Goal: Task Accomplishment & Management: Use online tool/utility

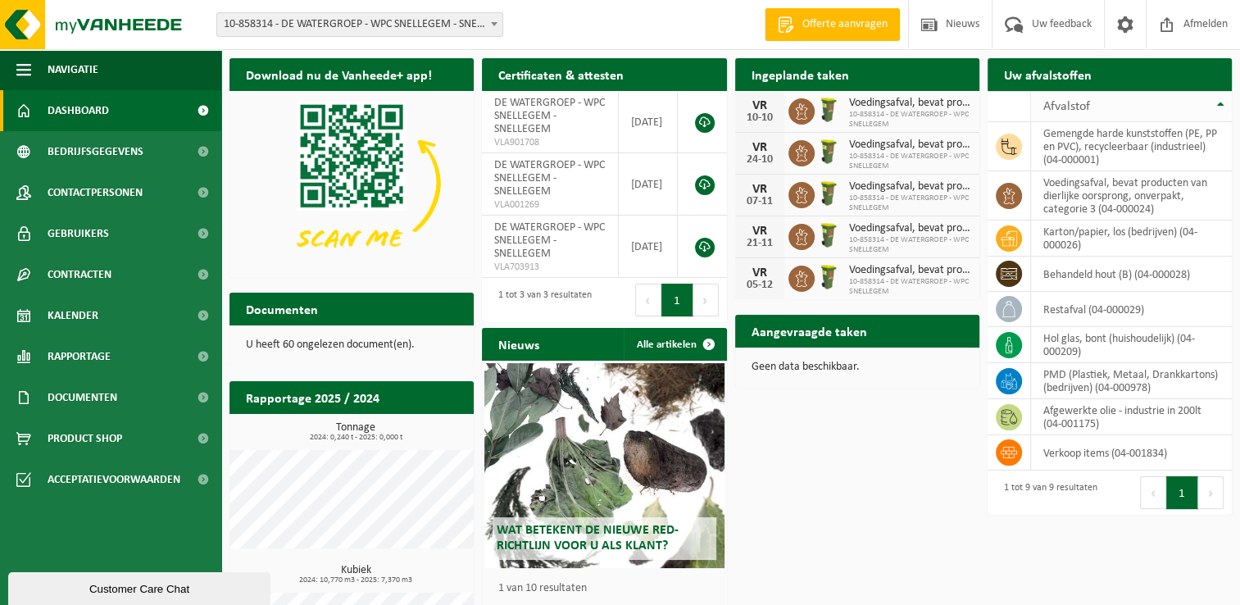
click at [1219, 102] on th "Afvalstof" at bounding box center [1131, 106] width 201 height 31
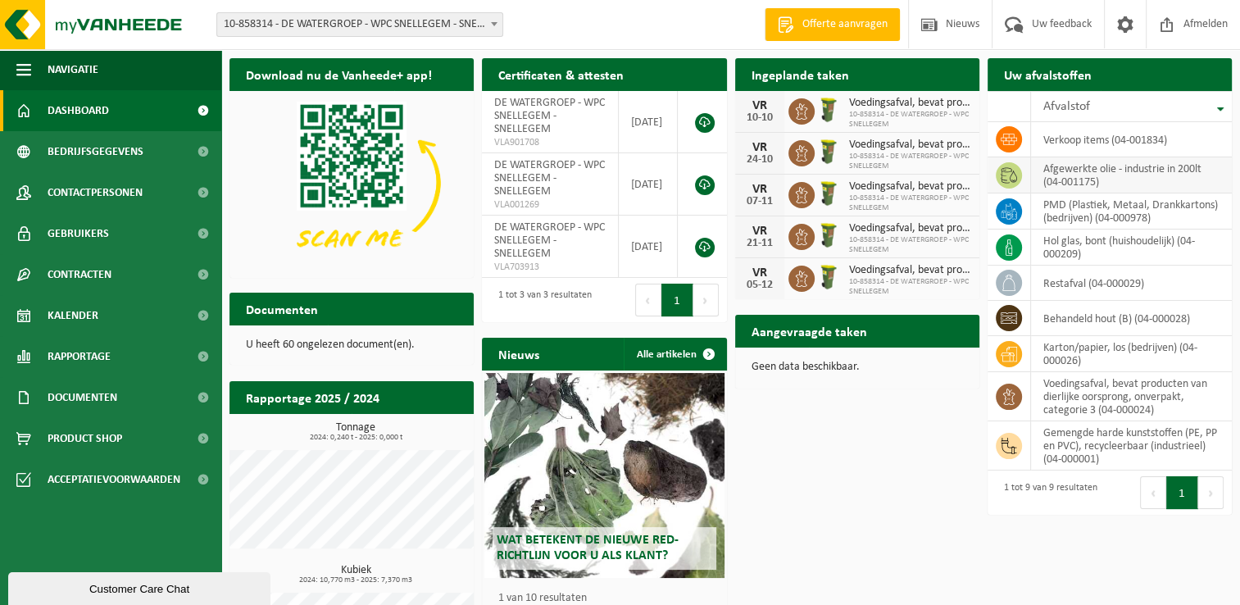
click at [1015, 175] on icon at bounding box center [1009, 175] width 16 height 16
click at [1062, 172] on td "afgewerkte olie - industrie in 200lt (04-001175)" at bounding box center [1131, 175] width 201 height 36
click at [802, 486] on div "Download nu de Vanheede+ app! Verberg Certificaten & attesten Bekijk uw certifi…" at bounding box center [730, 378] width 1011 height 657
click at [1003, 172] on icon at bounding box center [1009, 175] width 16 height 16
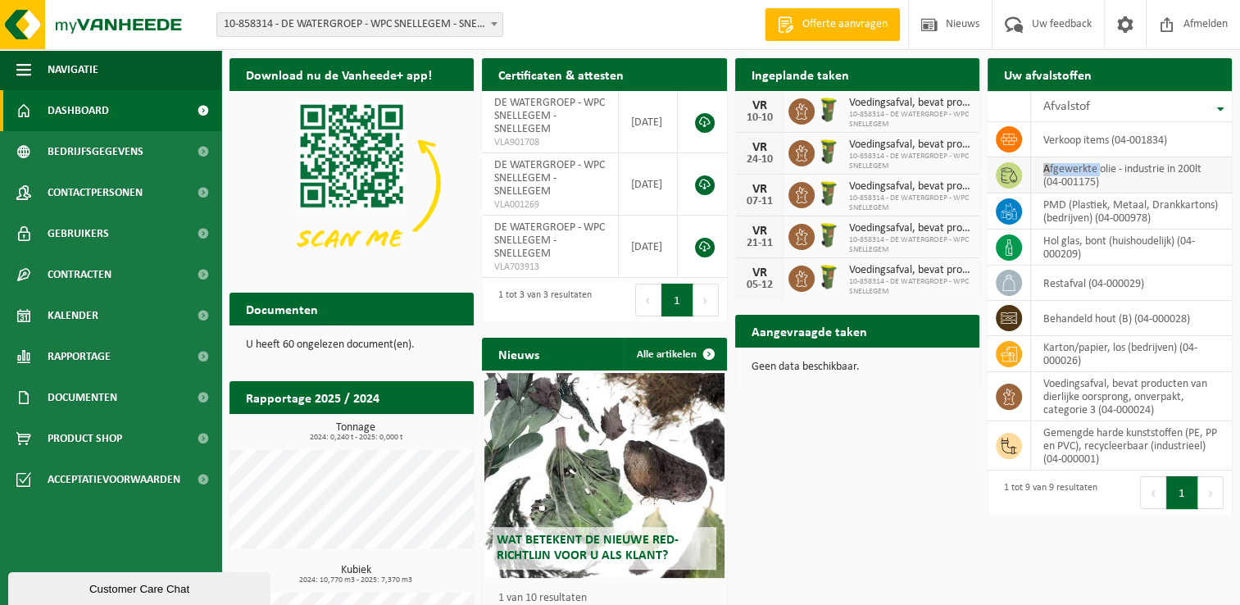
click at [1003, 172] on icon at bounding box center [1009, 175] width 16 height 16
click at [1111, 173] on td "afgewerkte olie - industrie in 200lt (04-001175)" at bounding box center [1131, 175] width 201 height 36
click at [1112, 171] on td "afgewerkte olie - industrie in 200lt (04-001175)" at bounding box center [1131, 175] width 201 height 36
click at [839, 334] on h2 "Aangevraagde taken" at bounding box center [809, 331] width 148 height 32
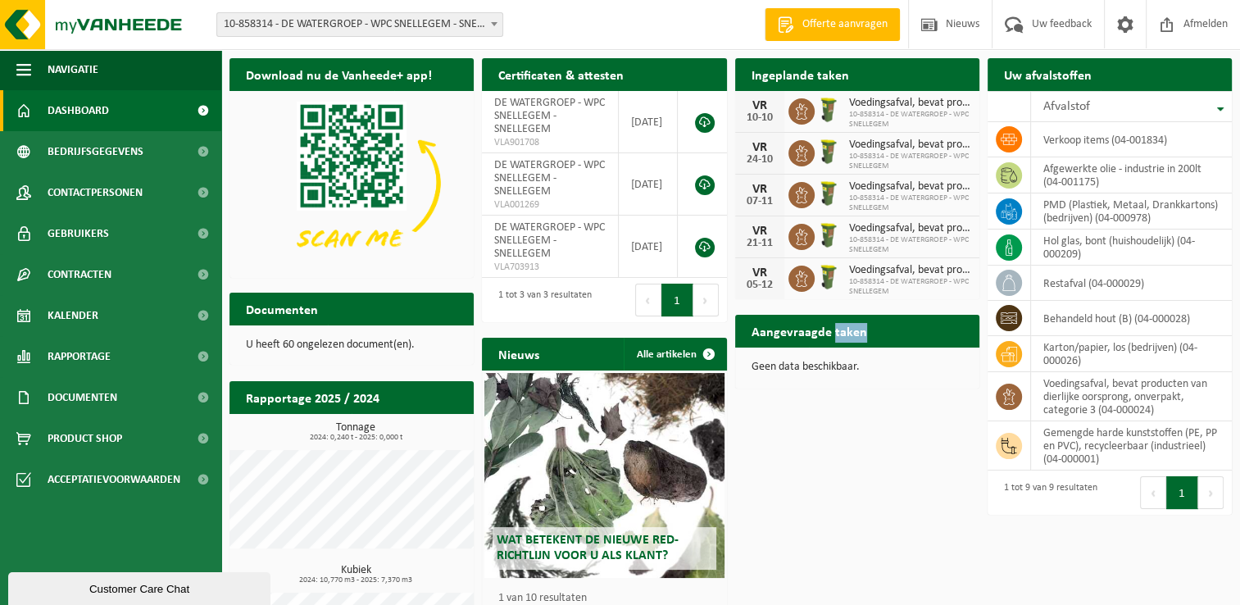
click at [839, 334] on h2 "Aangevraagde taken" at bounding box center [809, 331] width 148 height 32
click at [841, 333] on h2 "Aangevraagde taken" at bounding box center [809, 331] width 148 height 32
click at [847, 22] on span "Offerte aanvragen" at bounding box center [844, 24] width 93 height 16
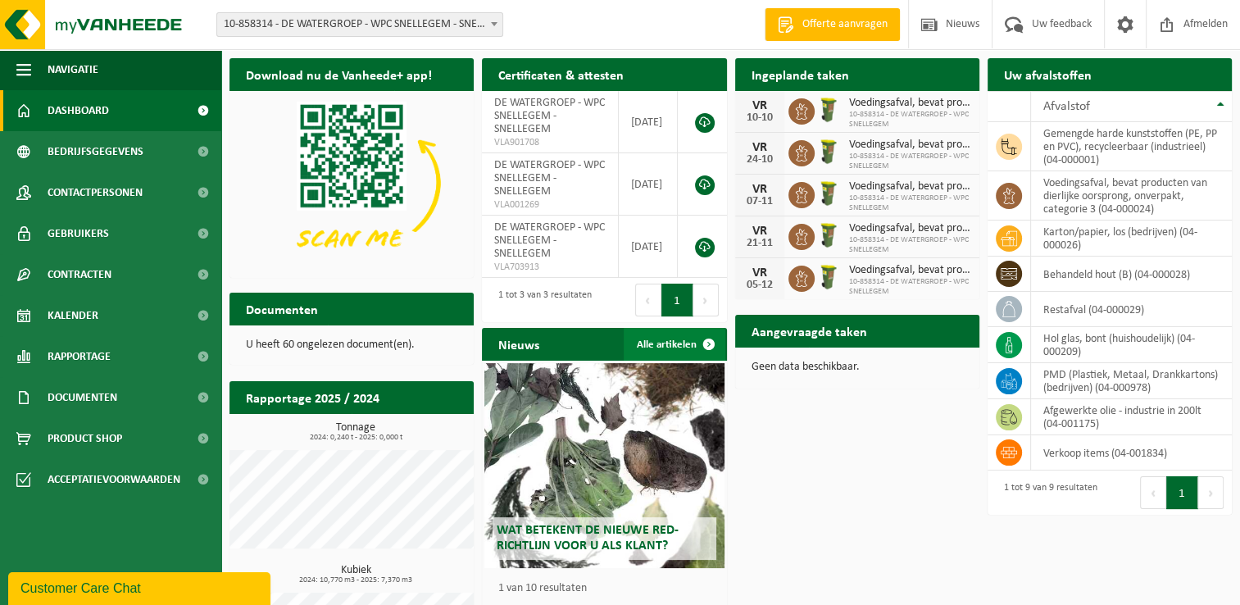
click at [709, 343] on span at bounding box center [709, 344] width 33 height 33
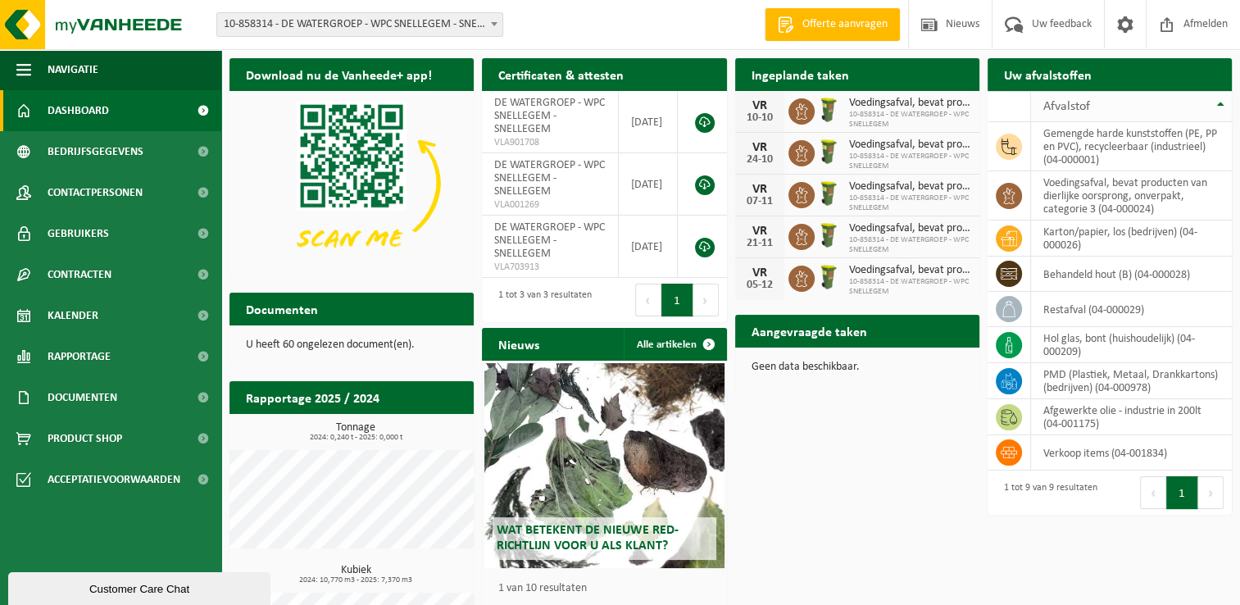
click at [1220, 102] on th "Afvalstof" at bounding box center [1131, 106] width 201 height 31
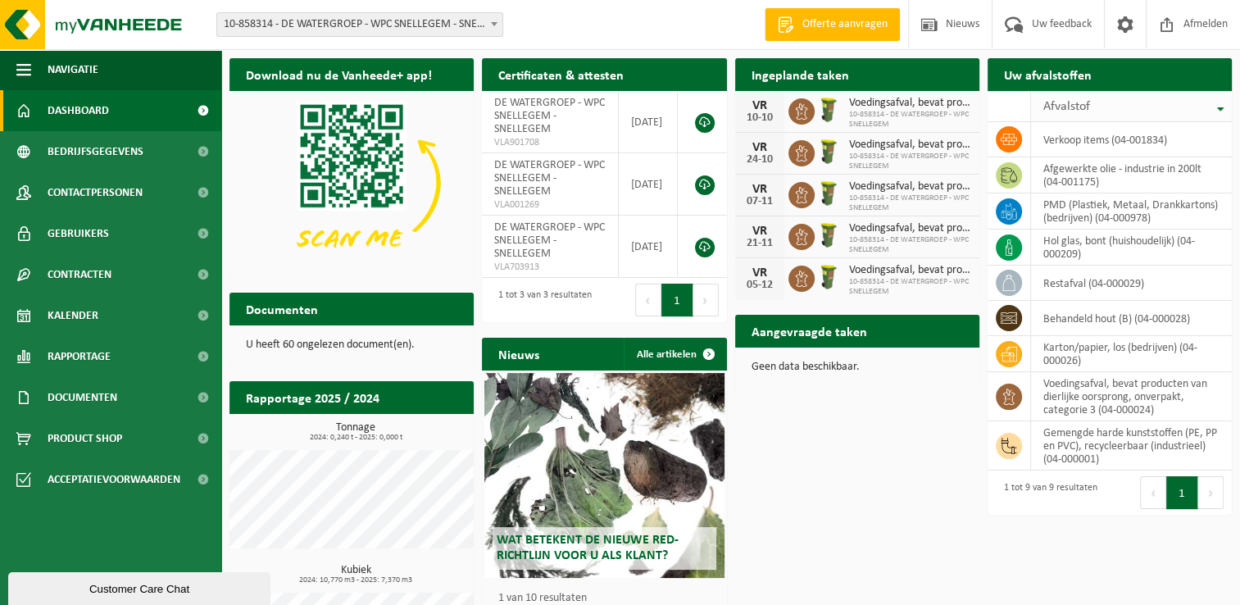
click at [1220, 102] on th "Afvalstof" at bounding box center [1131, 106] width 201 height 31
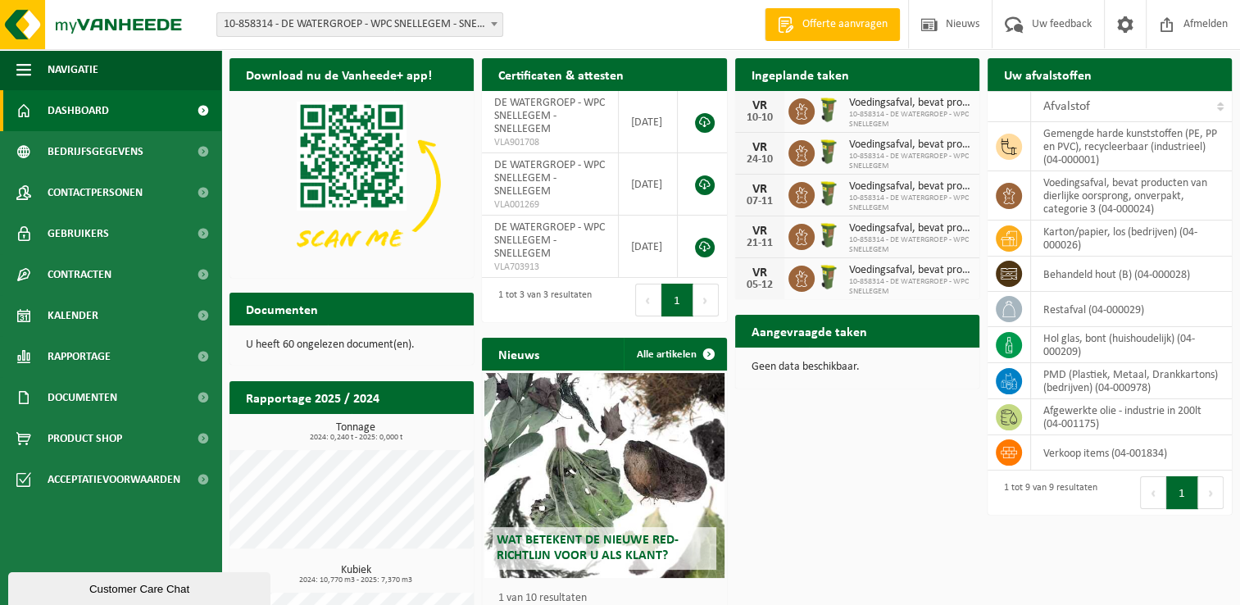
click at [818, 316] on h2 "Aangevraagde taken" at bounding box center [809, 331] width 148 height 32
click at [793, 79] on h2 "Ingeplande taken" at bounding box center [800, 74] width 130 height 32
click at [1127, 25] on span at bounding box center [1125, 24] width 25 height 48
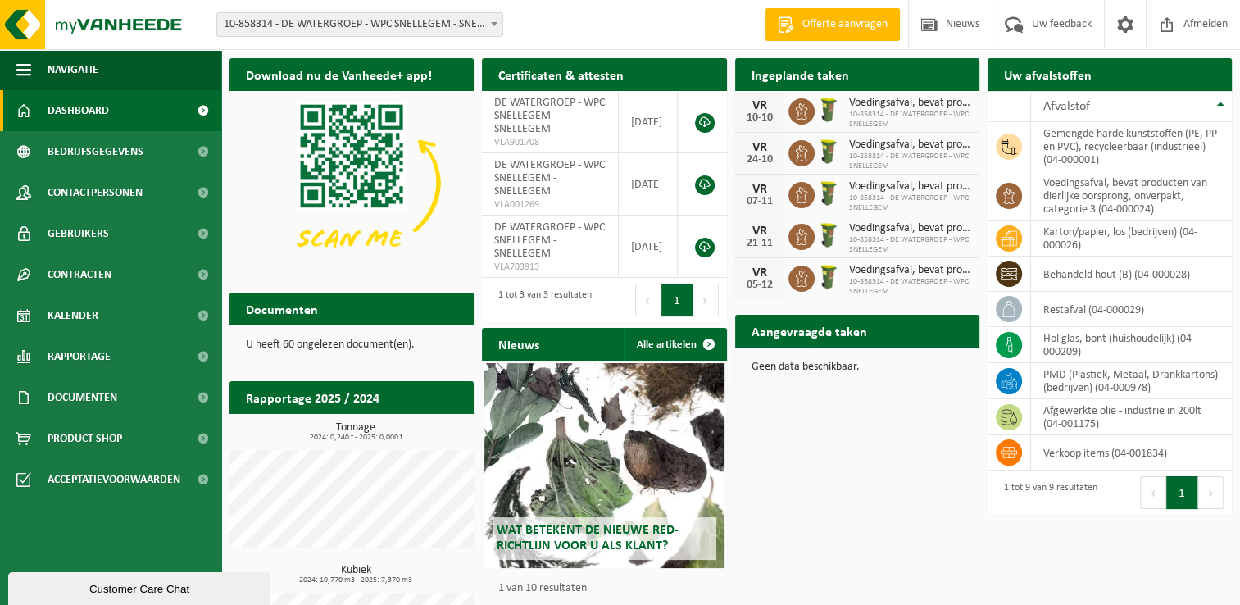
click at [802, 330] on h2 "Aangevraagde taken" at bounding box center [809, 331] width 148 height 32
click at [804, 334] on h2 "Aangevraagde taken" at bounding box center [809, 331] width 148 height 32
drag, startPoint x: 804, startPoint y: 334, endPoint x: 788, endPoint y: 365, distance: 34.5
click at [788, 365] on p "Geen data beschikbaar." at bounding box center [857, 366] width 211 height 11
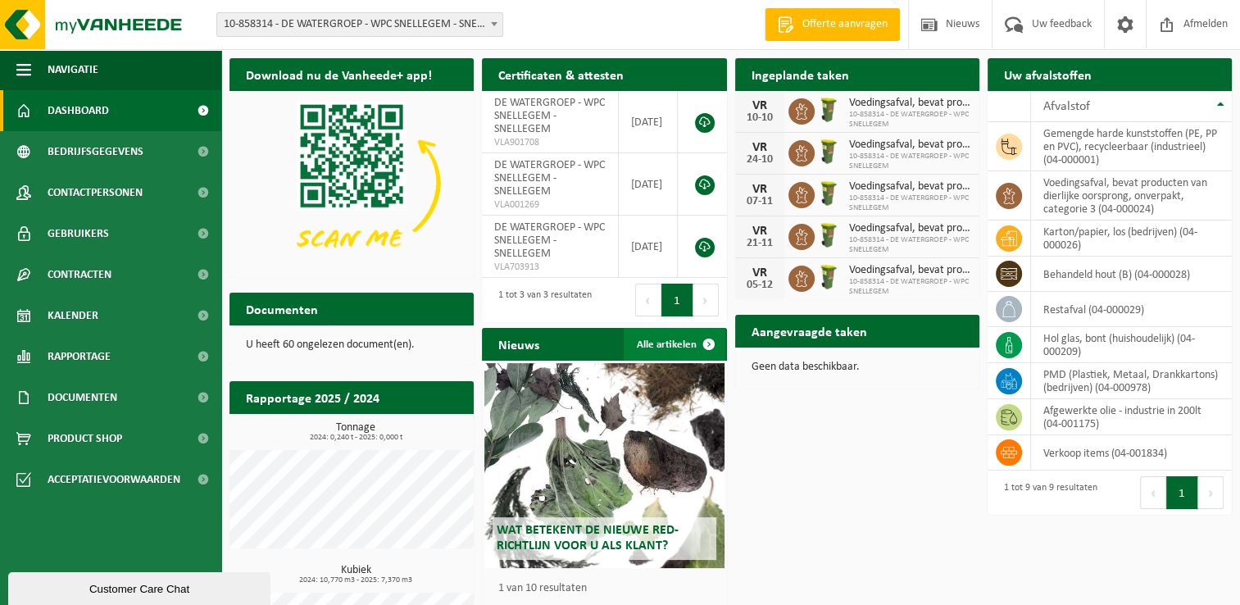
click at [675, 346] on link "Alle artikelen" at bounding box center [675, 344] width 102 height 33
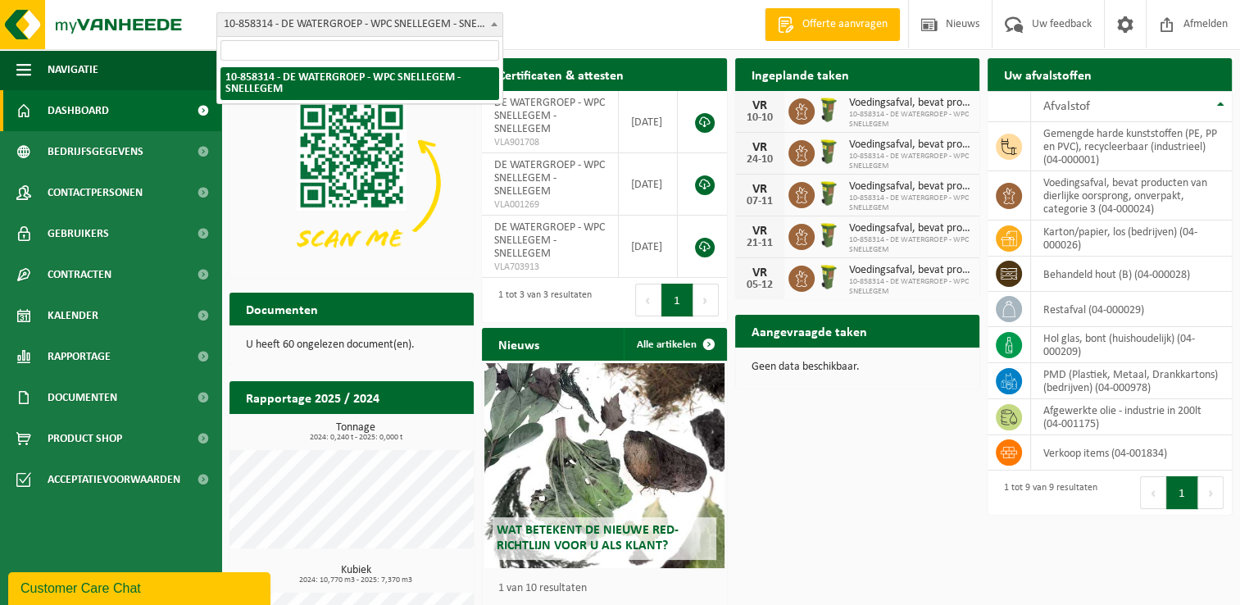
click at [360, 24] on span "10-858314 - DE WATERGROEP - WPC SNELLEGEM - SNELLEGEM" at bounding box center [359, 24] width 285 height 23
click at [95, 393] on span "Documenten" at bounding box center [83, 397] width 70 height 41
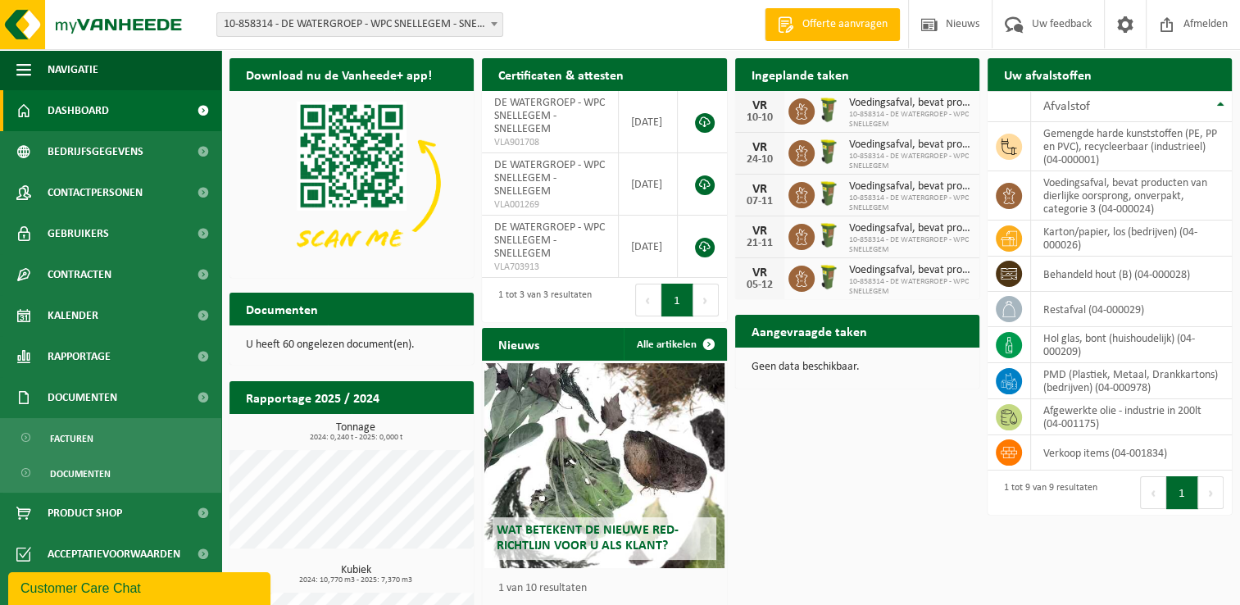
click at [1208, 493] on button "Volgende" at bounding box center [1210, 492] width 25 height 33
click at [1133, 24] on span at bounding box center [1125, 24] width 25 height 48
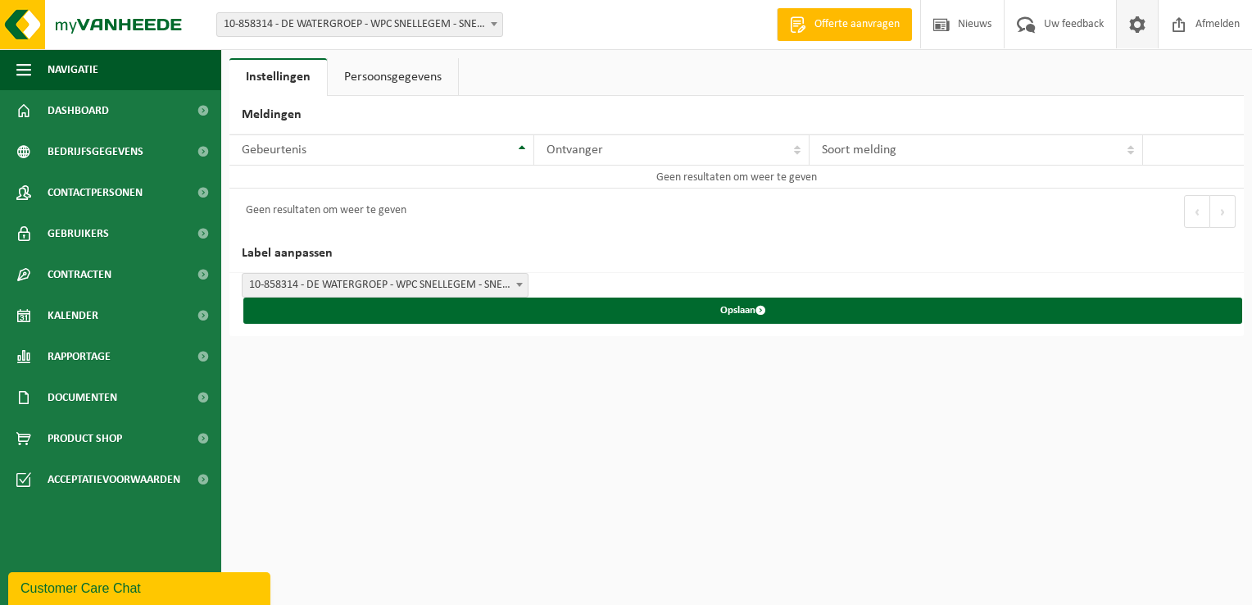
click at [415, 79] on link "Persoonsgegevens" at bounding box center [393, 77] width 130 height 38
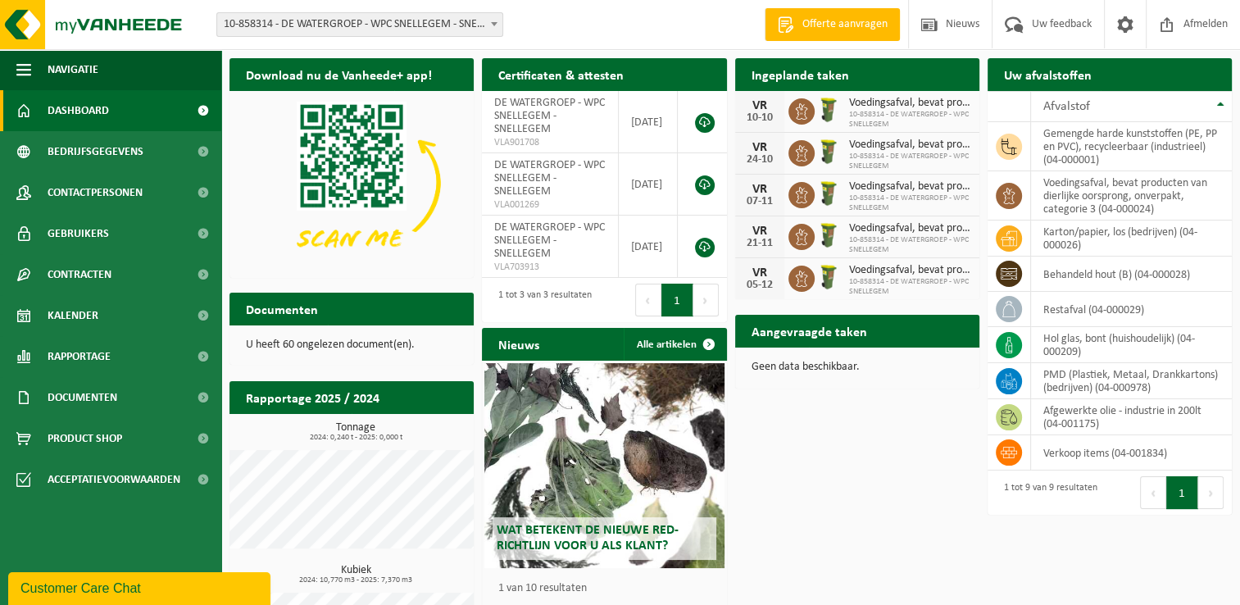
click at [817, 70] on h2 "Ingeplande taken" at bounding box center [800, 74] width 130 height 32
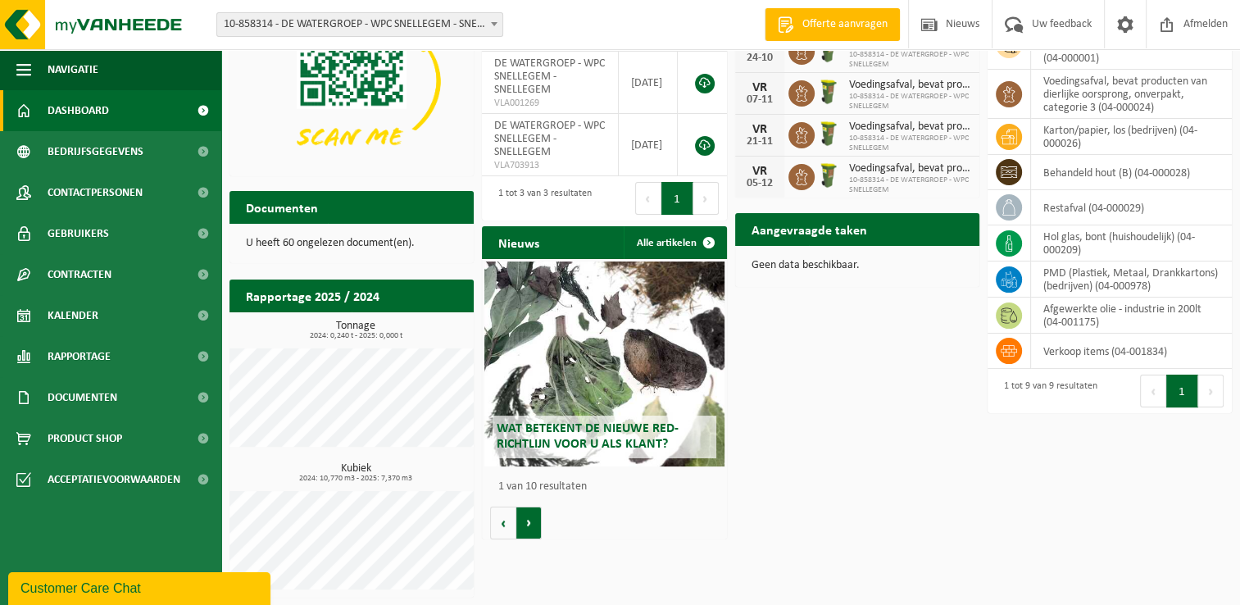
click at [525, 521] on button "Volgende" at bounding box center [528, 522] width 25 height 33
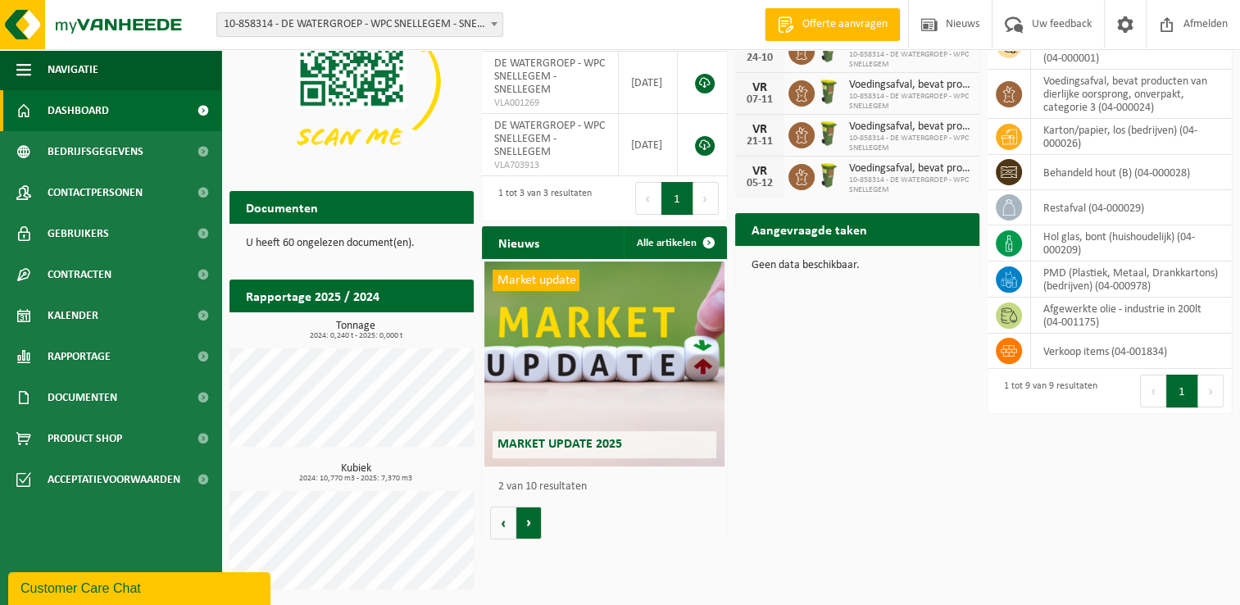
click at [525, 520] on button "Volgende" at bounding box center [528, 522] width 25 height 33
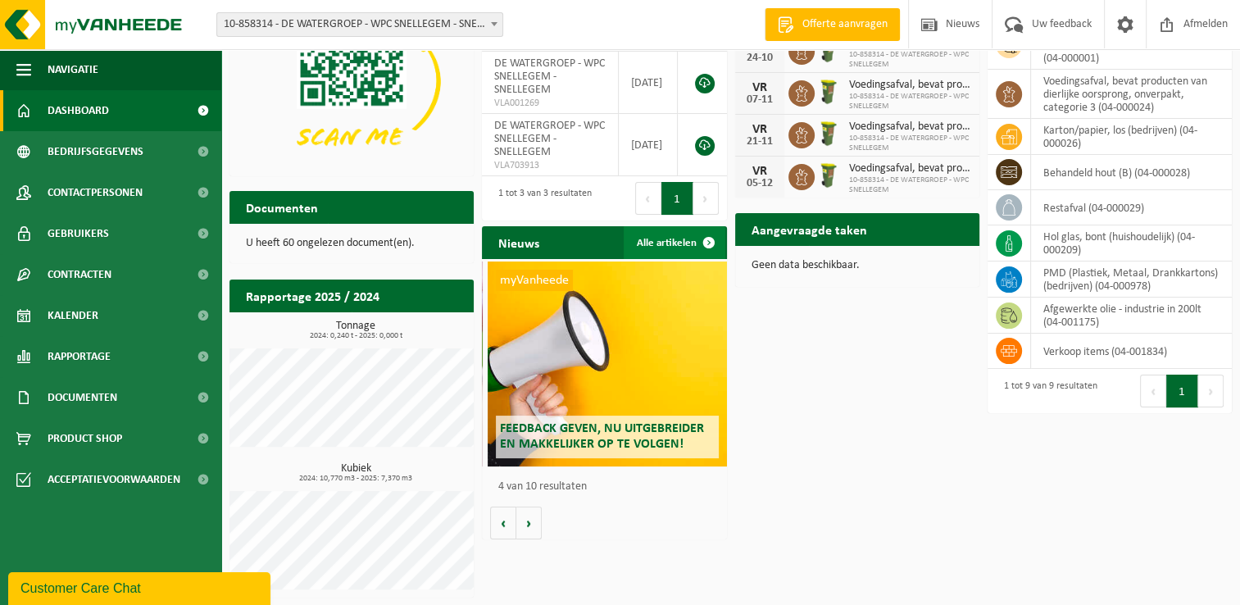
scroll to position [0, 733]
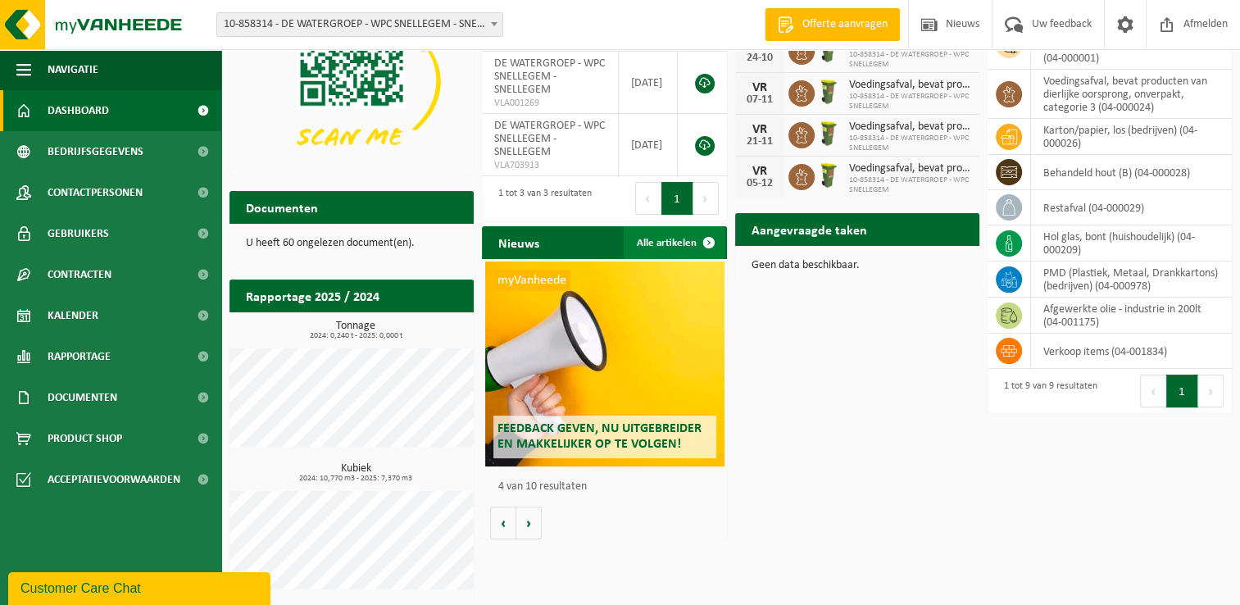
click at [706, 242] on span at bounding box center [709, 242] width 33 height 33
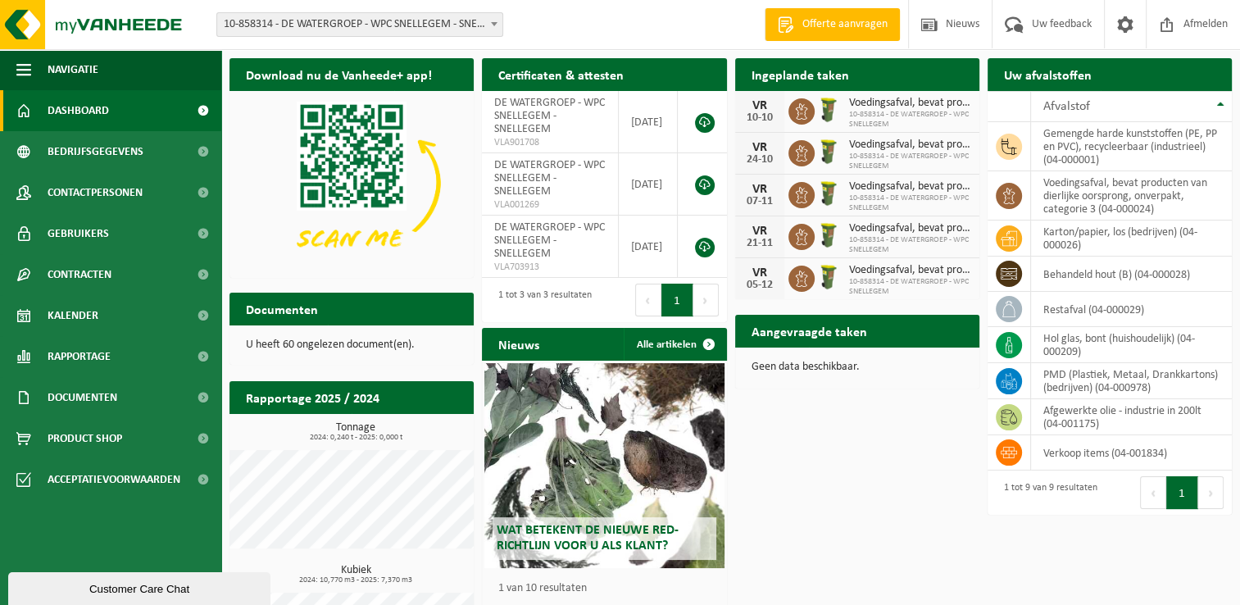
click at [837, 334] on h2 "Aangevraagde taken" at bounding box center [809, 331] width 148 height 32
click at [1055, 416] on td "afgewerkte olie - industrie in 200lt (04-001175)" at bounding box center [1131, 417] width 201 height 36
click at [1055, 415] on td "afgewerkte olie - industrie in 200lt (04-001175)" at bounding box center [1131, 417] width 201 height 36
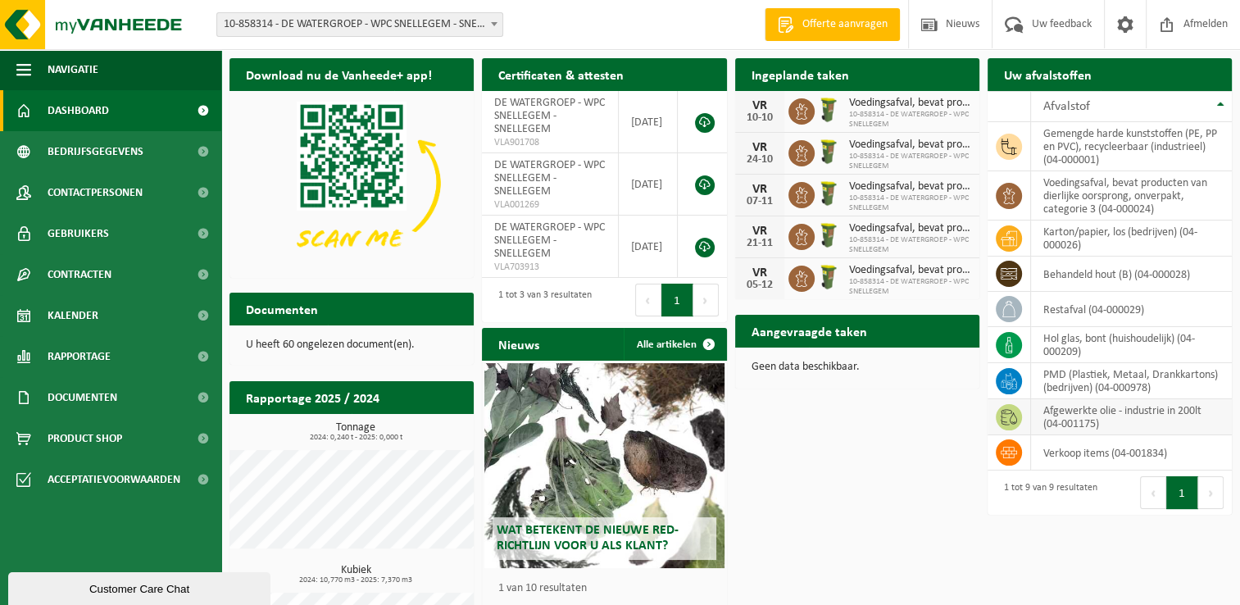
drag, startPoint x: 1055, startPoint y: 415, endPoint x: 1010, endPoint y: 412, distance: 45.1
click at [1010, 412] on icon at bounding box center [1009, 417] width 16 height 16
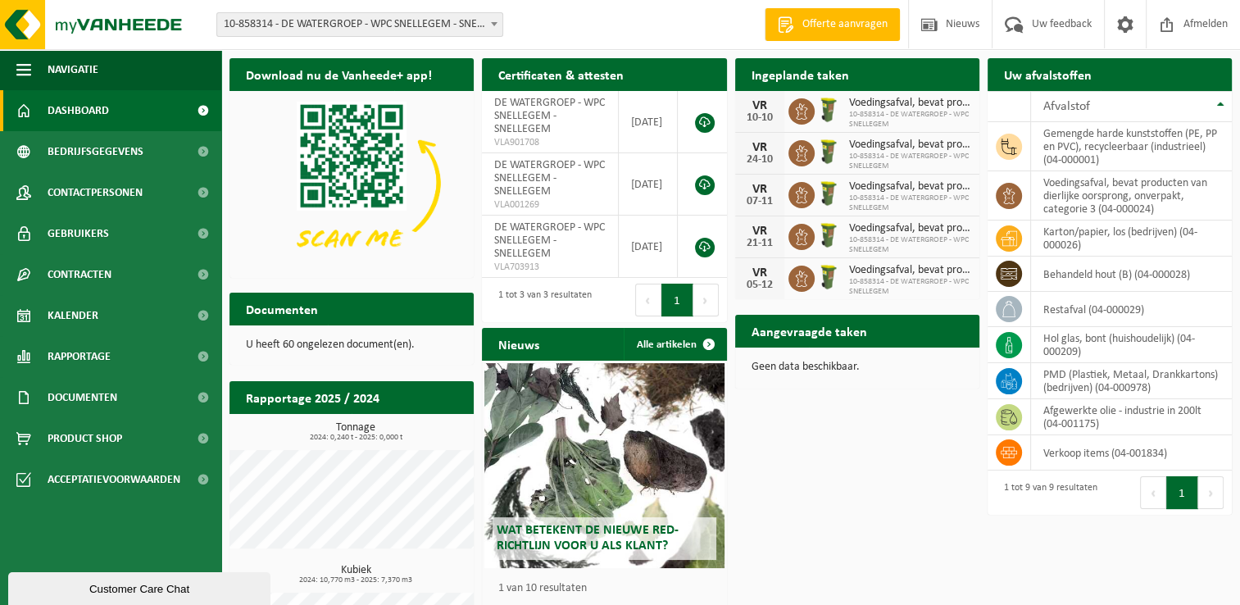
drag, startPoint x: 1010, startPoint y: 412, endPoint x: 964, endPoint y: 438, distance: 52.9
click at [983, 435] on div "Uw afvalstoffen Ophaling aanvragen 10 25 50 100 10 resultaten weergeven Afvalst…" at bounding box center [1109, 286] width 252 height 473
click at [823, 524] on div "Download nu de Vanheede+ app! Verberg Certificaten & attesten Bekijk uw certifi…" at bounding box center [730, 378] width 1011 height 657
click at [293, 314] on h2 "Documenten" at bounding box center [281, 309] width 105 height 32
click at [302, 352] on div "U heeft 60 ongelezen document(en)." at bounding box center [351, 344] width 244 height 39
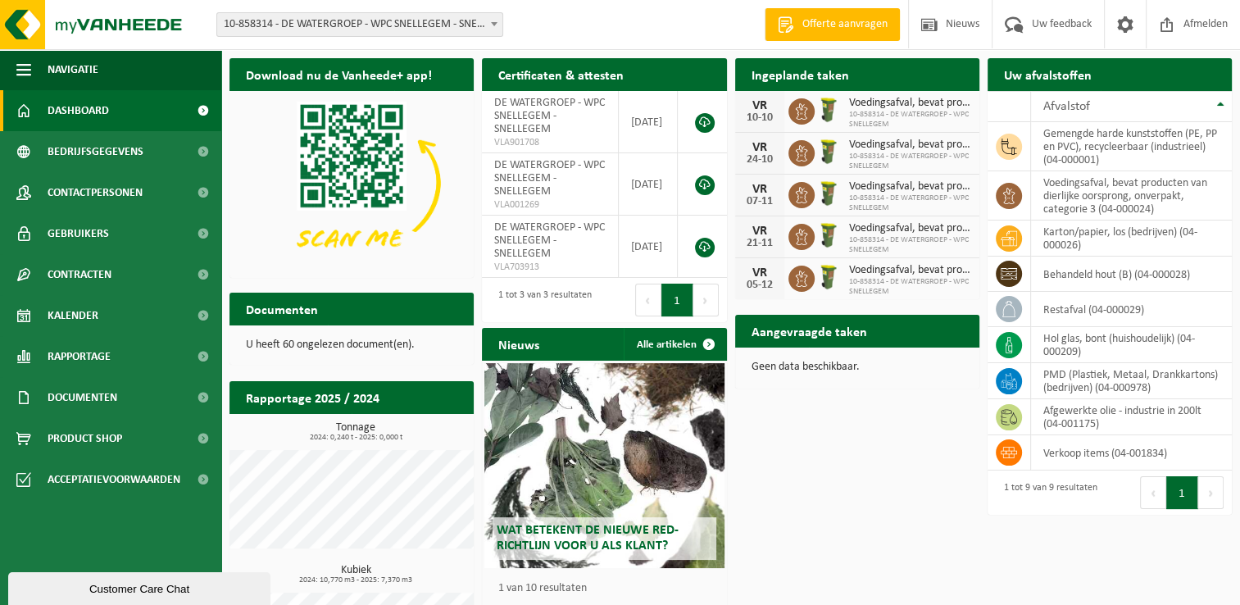
click at [307, 347] on p "U heeft 60 ongelezen document(en)." at bounding box center [351, 344] width 211 height 11
drag, startPoint x: 307, startPoint y: 347, endPoint x: 268, endPoint y: 312, distance: 52.3
click at [268, 312] on h2 "Documenten" at bounding box center [281, 309] width 105 height 32
click at [494, 25] on b at bounding box center [494, 24] width 7 height 4
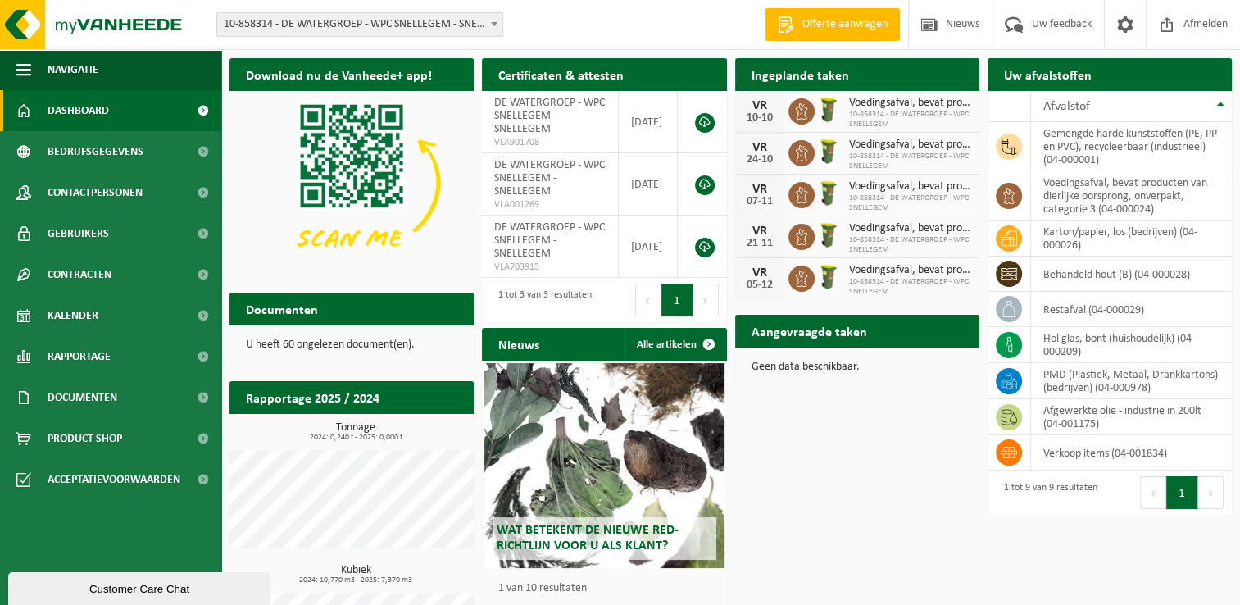
click at [836, 23] on span "Offerte aanvragen" at bounding box center [844, 24] width 93 height 16
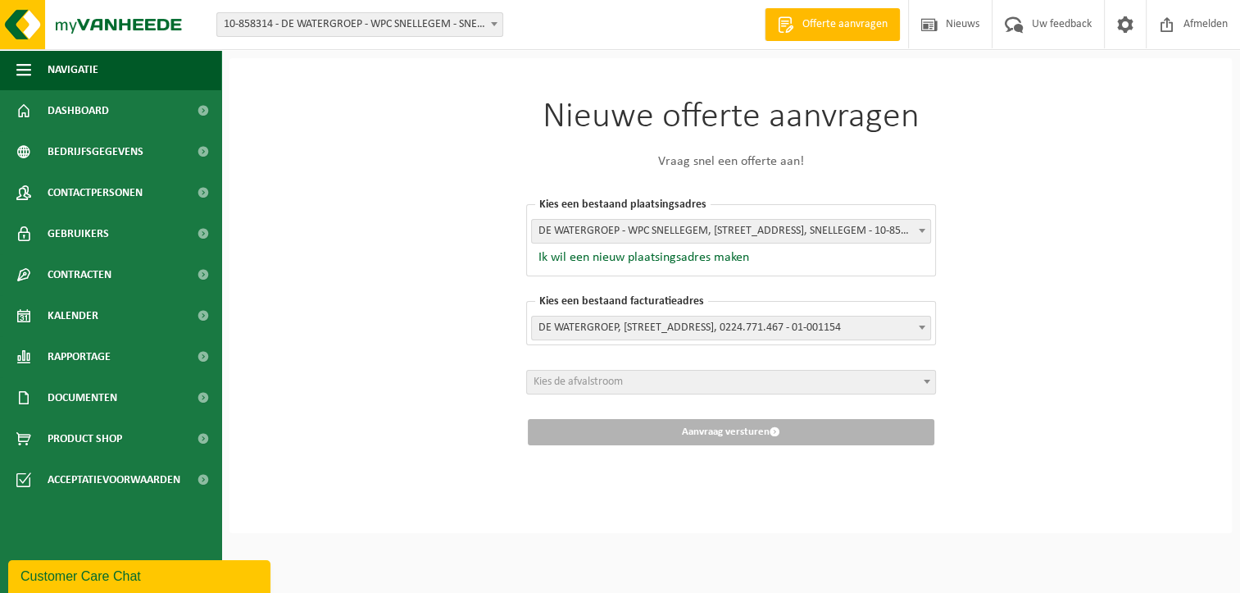
click at [928, 384] on span at bounding box center [927, 380] width 16 height 21
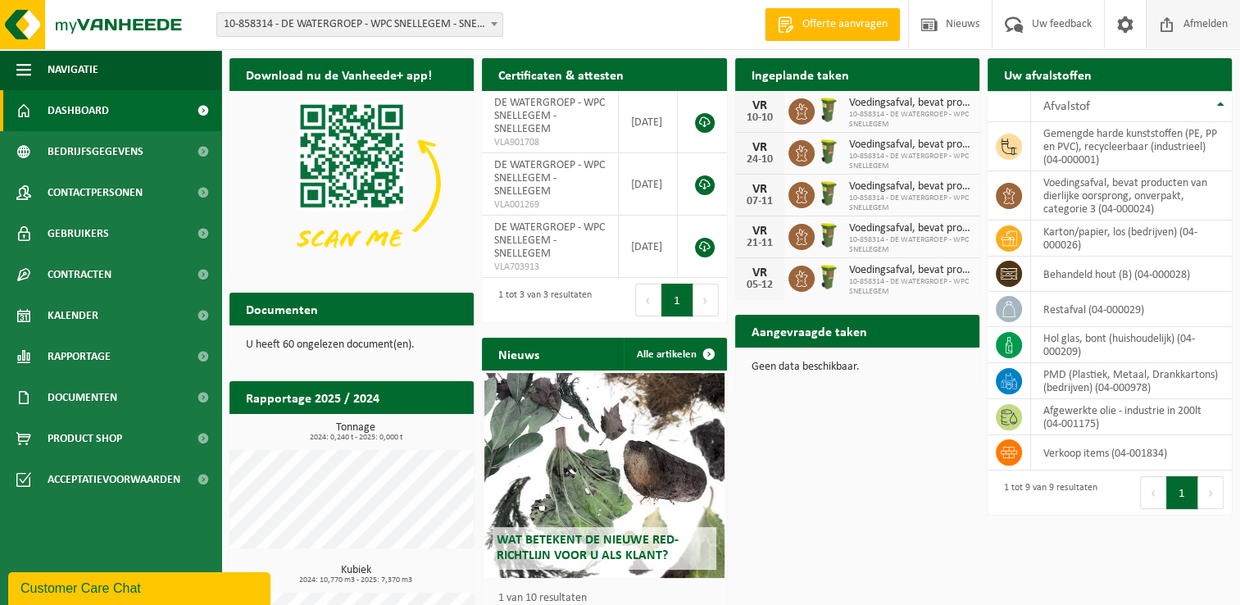
click at [1187, 25] on span "Afmelden" at bounding box center [1205, 24] width 52 height 48
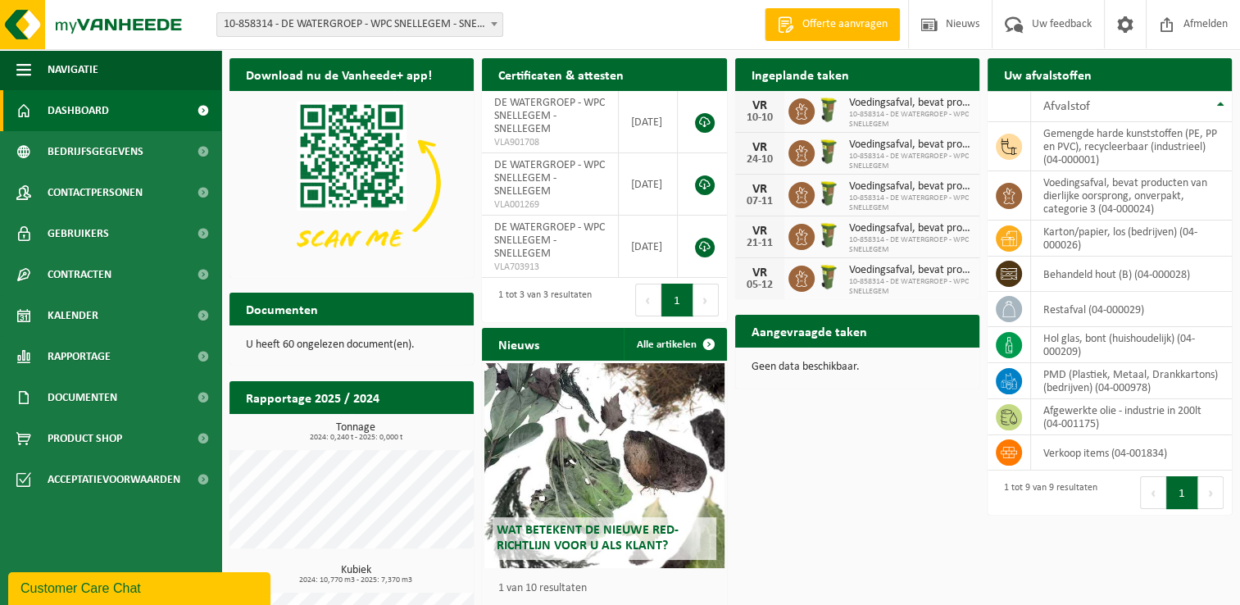
click at [1223, 103] on th "Afvalstof" at bounding box center [1131, 106] width 201 height 31
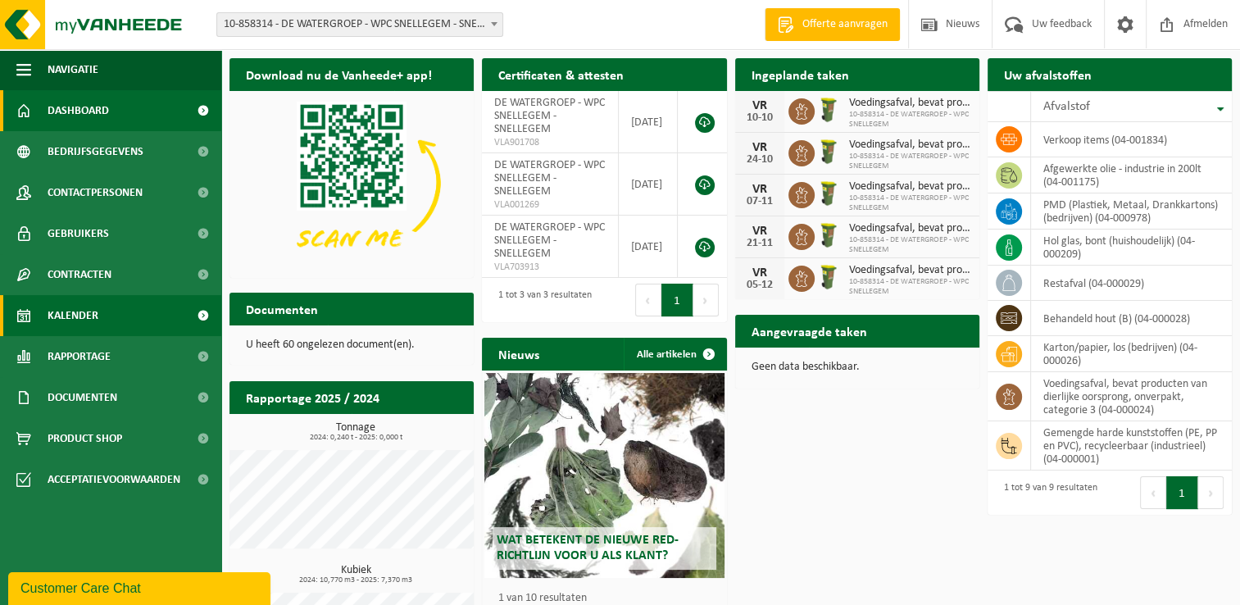
click at [23, 316] on span at bounding box center [23, 315] width 15 height 41
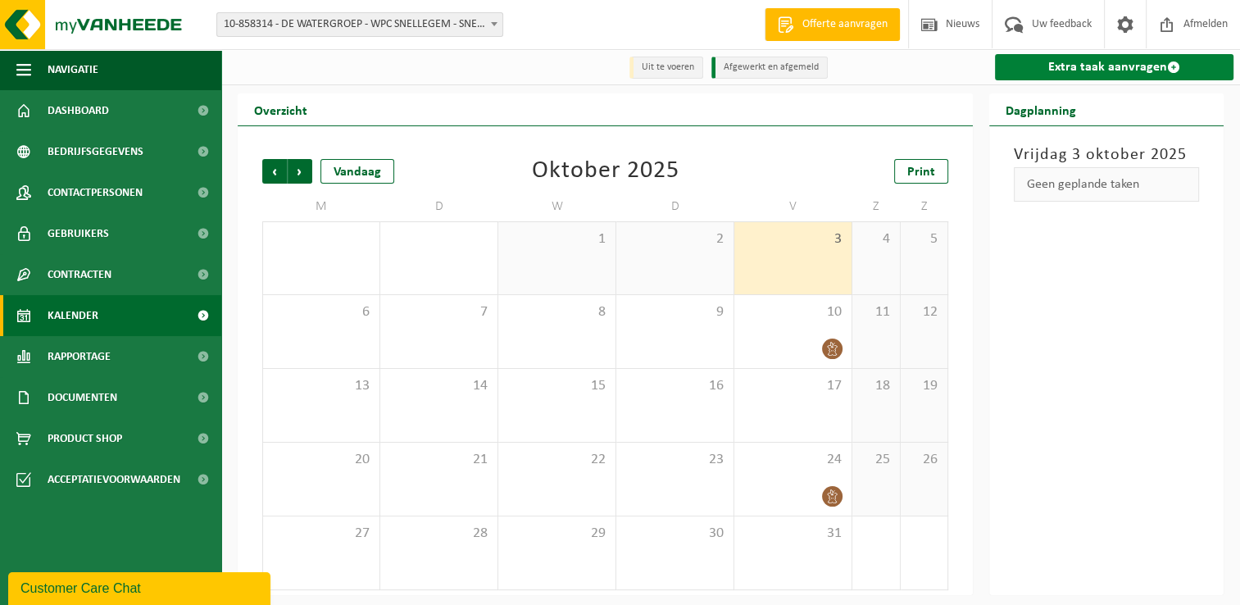
click at [1141, 67] on link "Extra taak aanvragen" at bounding box center [1114, 67] width 238 height 26
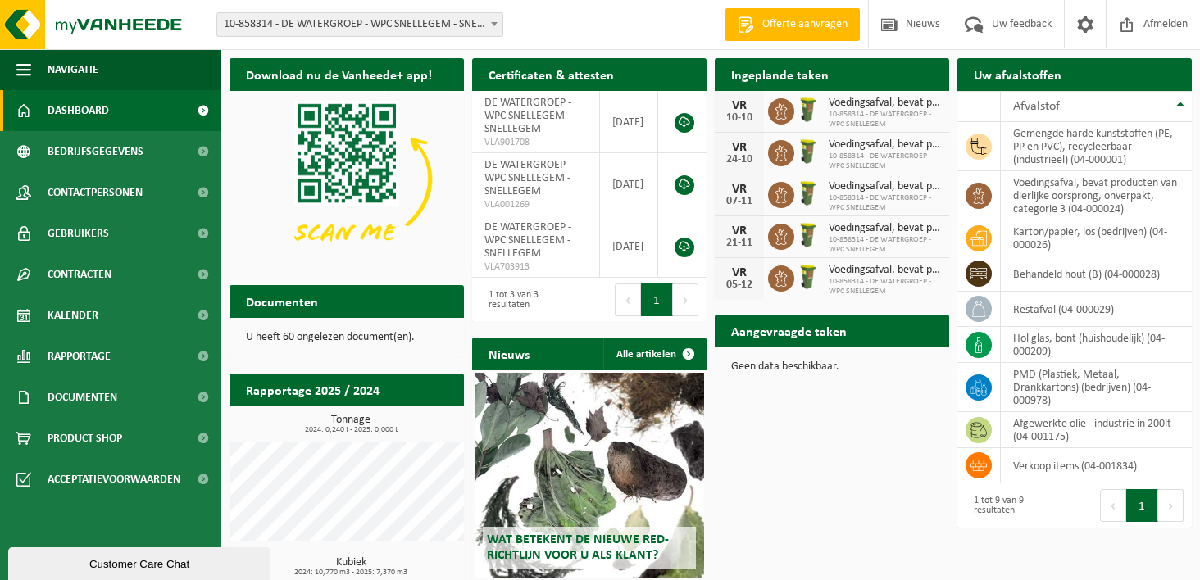
drag, startPoint x: 798, startPoint y: 406, endPoint x: 789, endPoint y: 411, distance: 10.7
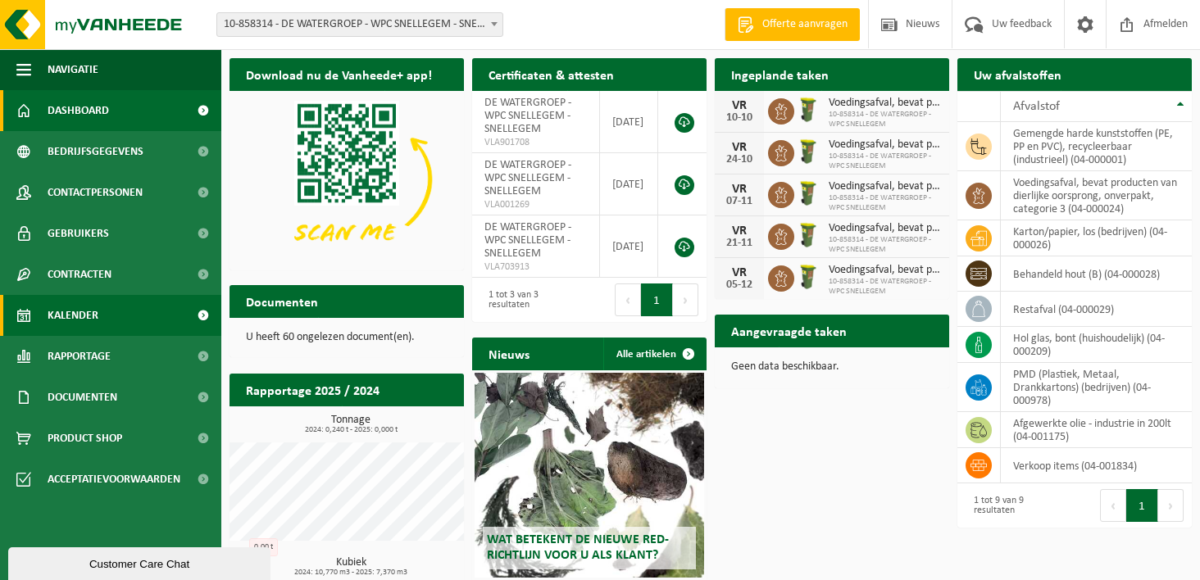
click at [60, 316] on span "Kalender" at bounding box center [73, 315] width 51 height 41
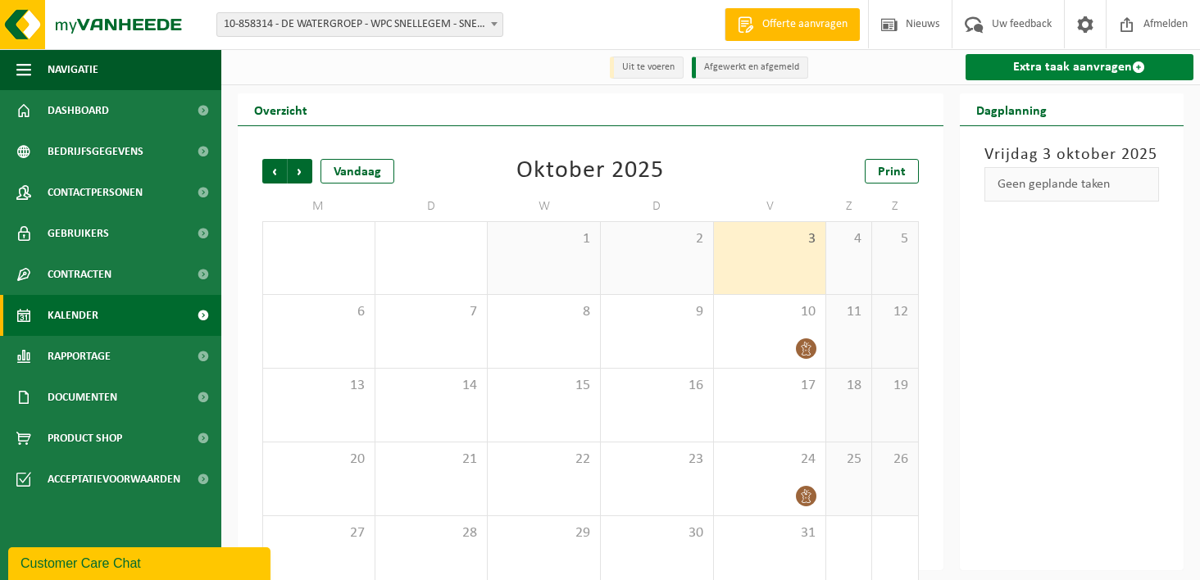
click at [1041, 68] on link "Extra taak aanvragen" at bounding box center [1079, 67] width 229 height 26
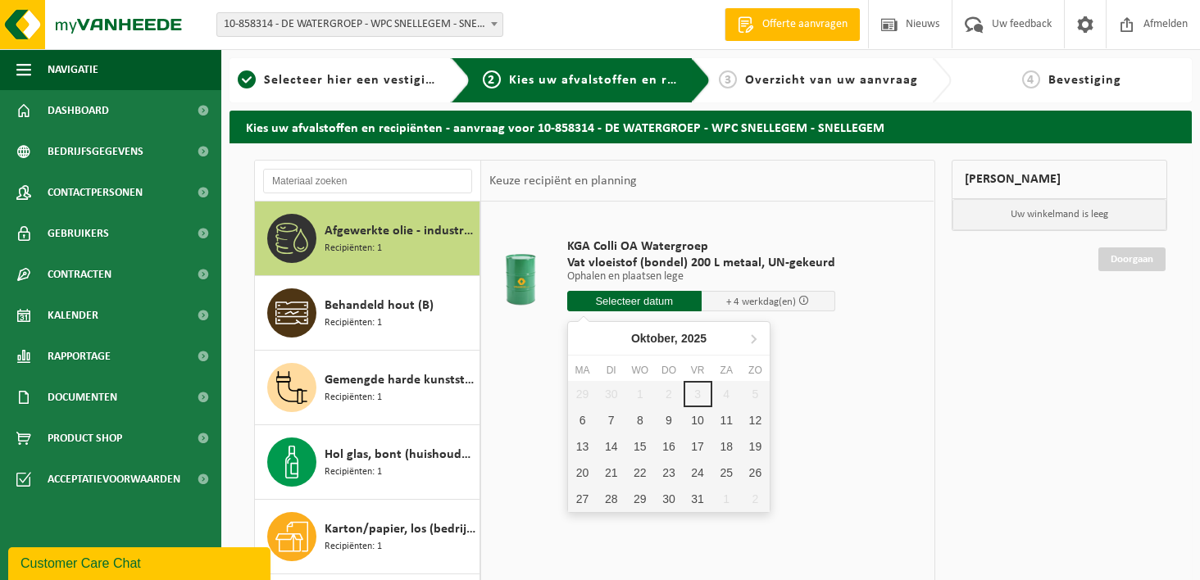
click at [656, 295] on input "text" at bounding box center [634, 301] width 134 height 20
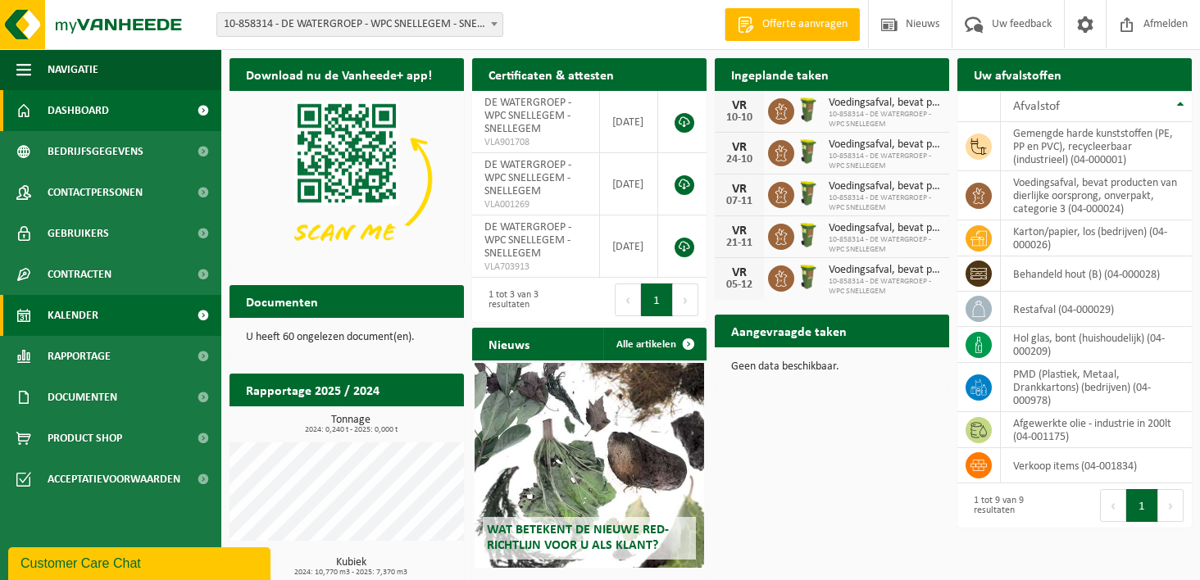
click at [80, 315] on span "Kalender" at bounding box center [73, 315] width 51 height 41
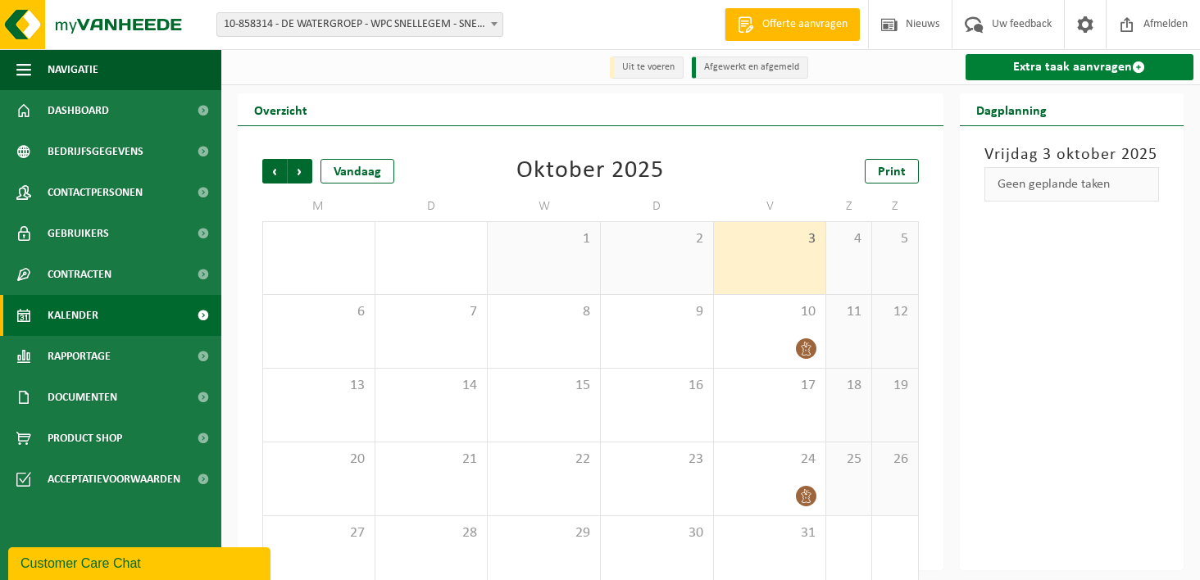
click at [1088, 70] on link "Extra taak aanvragen" at bounding box center [1079, 67] width 229 height 26
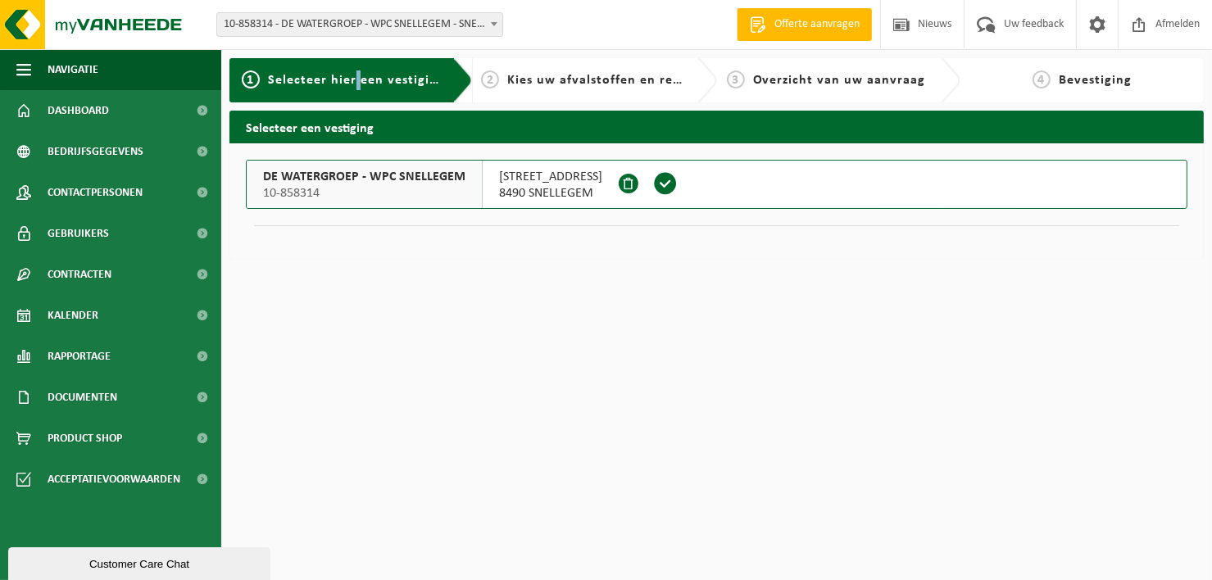
click at [357, 88] on div "1 Selecteer hier een vestiging" at bounding box center [341, 80] width 198 height 20
click at [526, 258] on div "Selecteer een vestiging DE WATERGROEP - WPC SNELLEGEM 10-858314 [STREET_ADDRESS]" at bounding box center [716, 189] width 991 height 157
click at [580, 77] on span "Kies uw afvalstoffen en recipiënten" at bounding box center [619, 80] width 225 height 13
click at [393, 180] on span "DE WATERGROEP - WPC SNELLEGEM" at bounding box center [364, 177] width 202 height 16
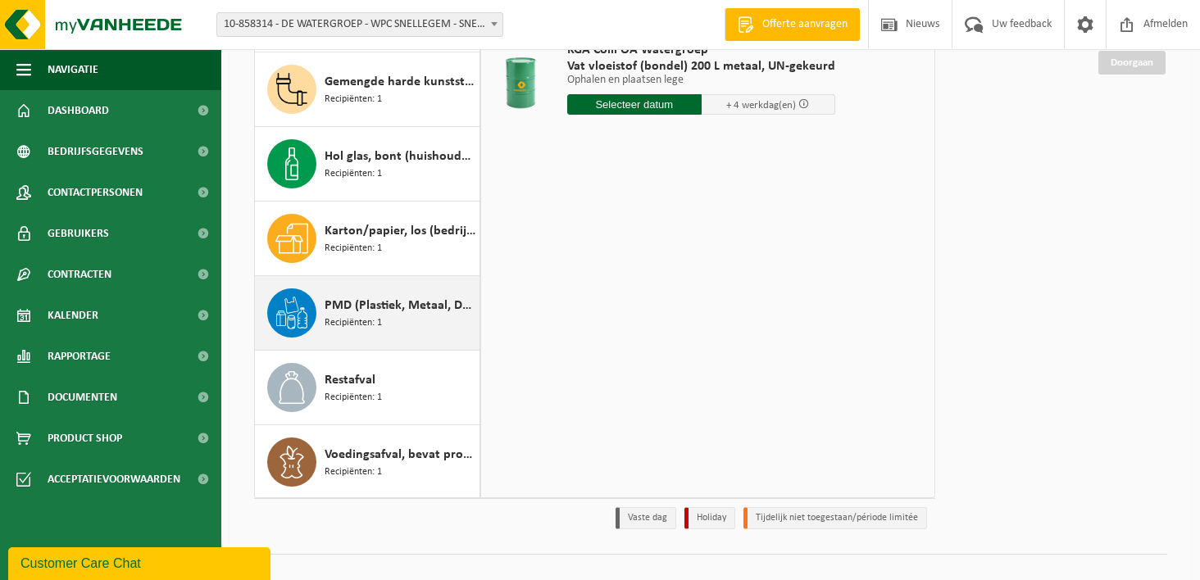
scroll to position [220, 0]
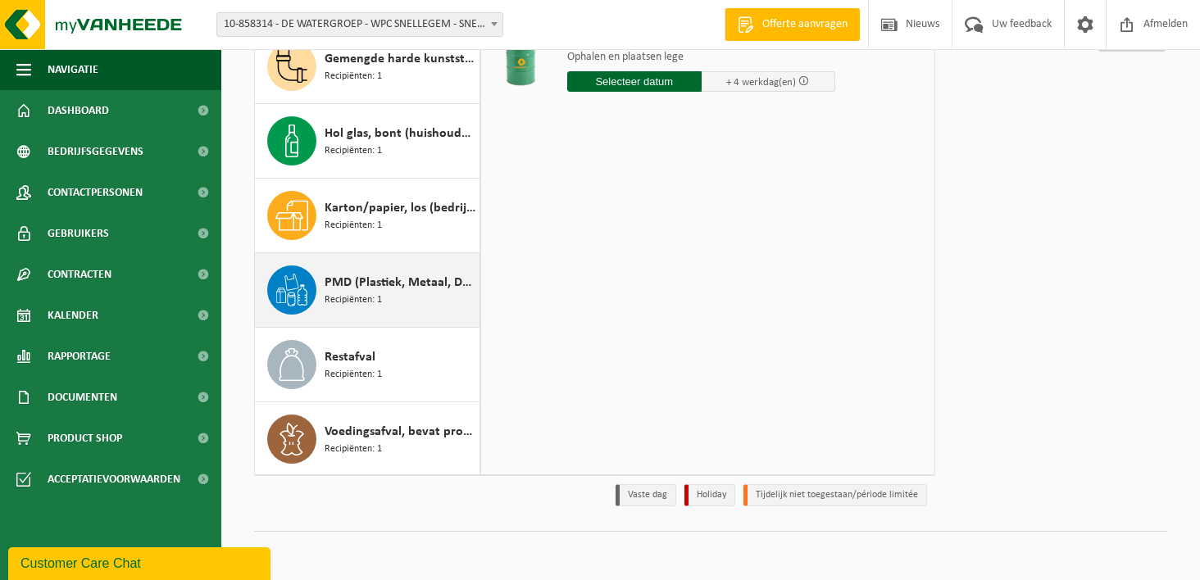
click at [291, 287] on icon at bounding box center [291, 290] width 33 height 33
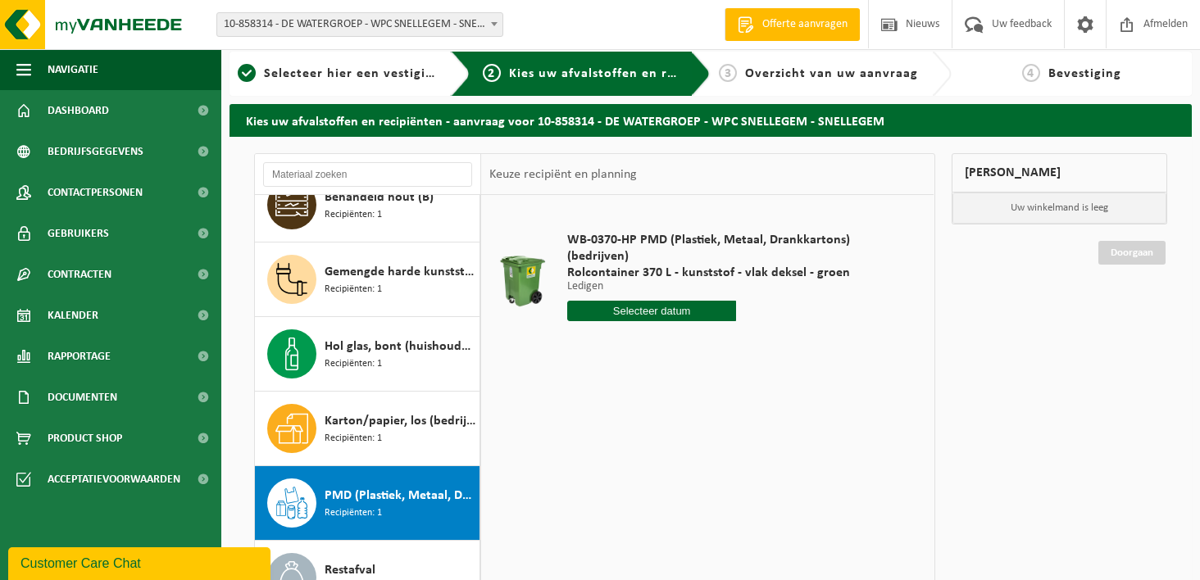
scroll to position [0, 0]
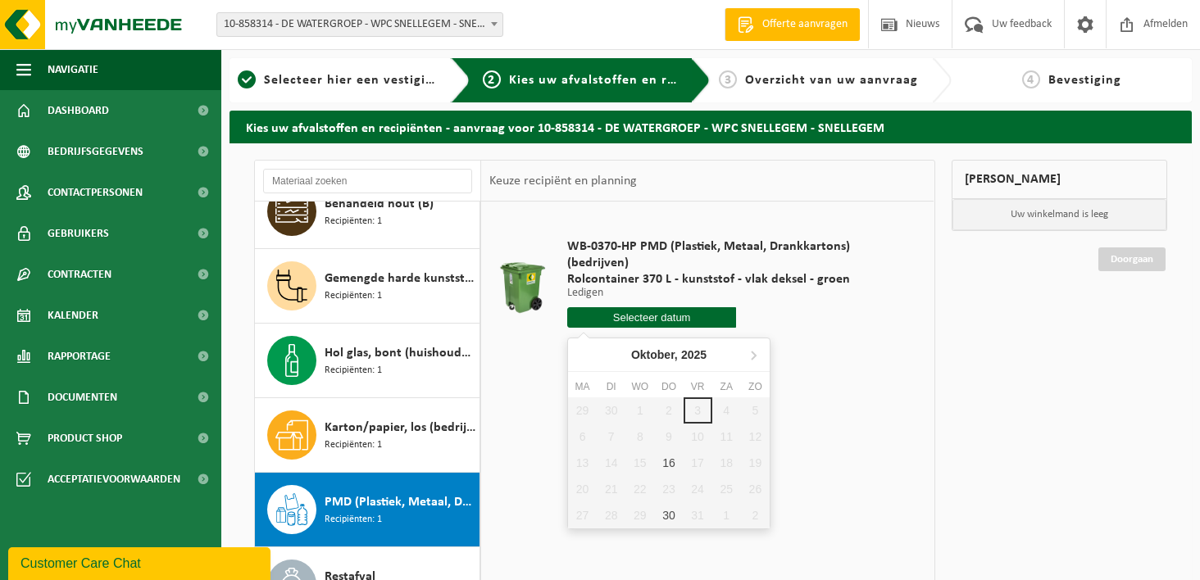
click at [646, 314] on input "text" at bounding box center [651, 317] width 169 height 20
click at [668, 460] on div "16" at bounding box center [668, 463] width 29 height 26
type input "Van 2025-10-16"
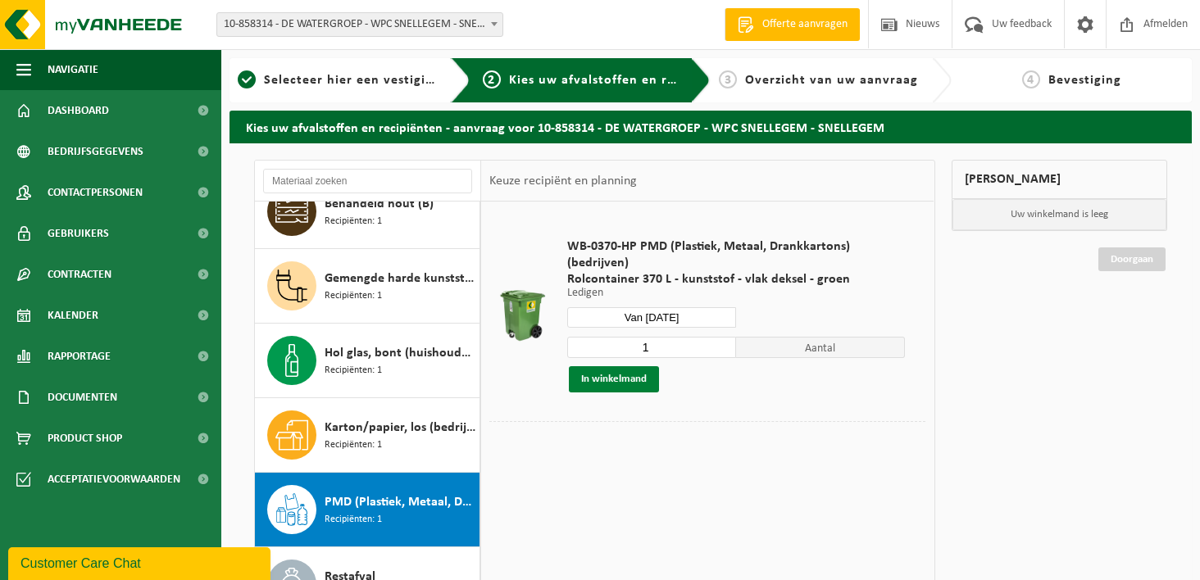
click at [638, 383] on button "In winkelmand" at bounding box center [614, 379] width 90 height 26
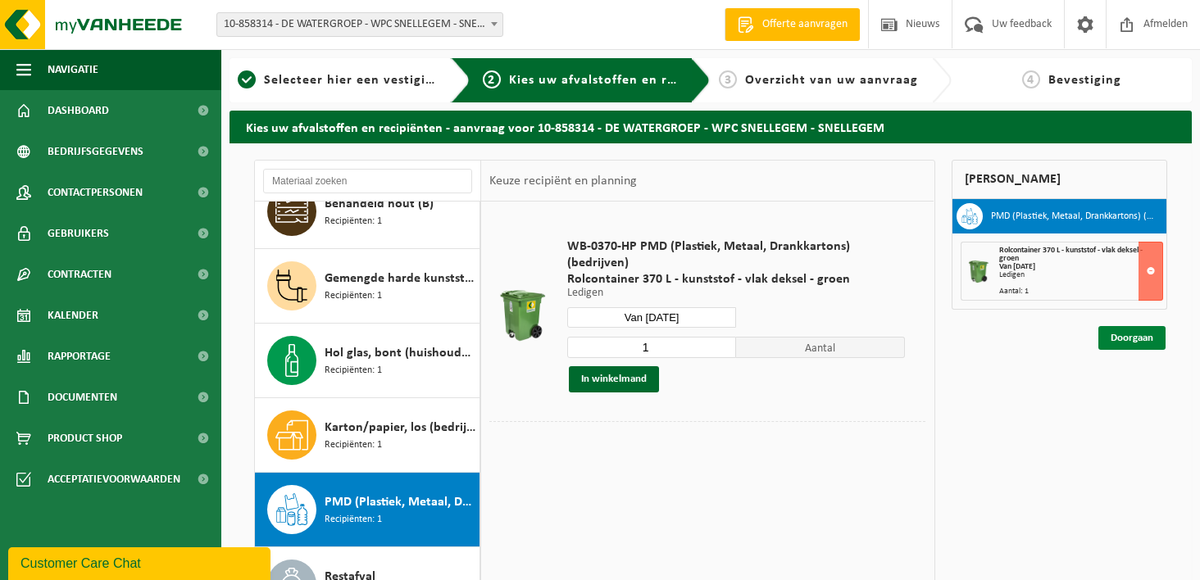
click at [1140, 338] on link "Doorgaan" at bounding box center [1131, 338] width 67 height 24
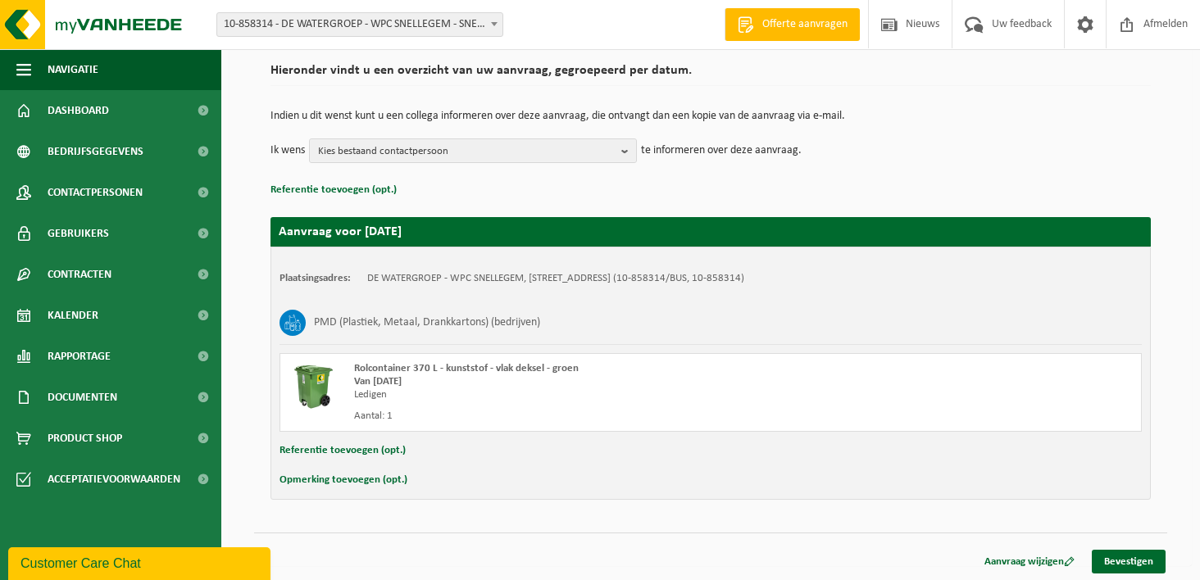
scroll to position [121, 0]
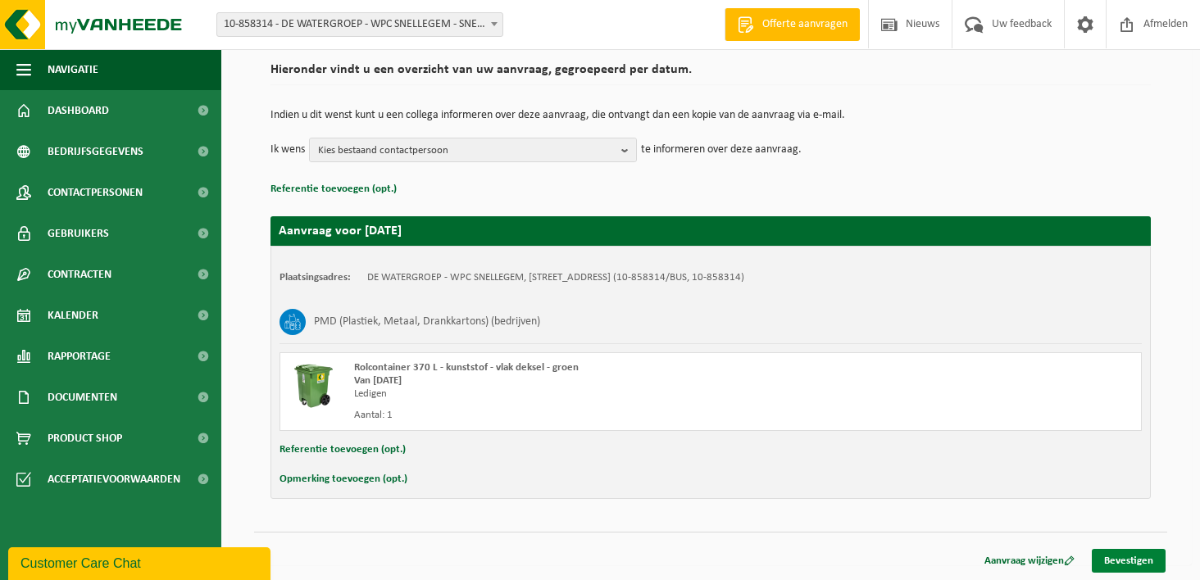
drag, startPoint x: 1141, startPoint y: 553, endPoint x: 1137, endPoint y: 534, distance: 20.1
click at [1141, 552] on link "Bevestigen" at bounding box center [1129, 561] width 74 height 24
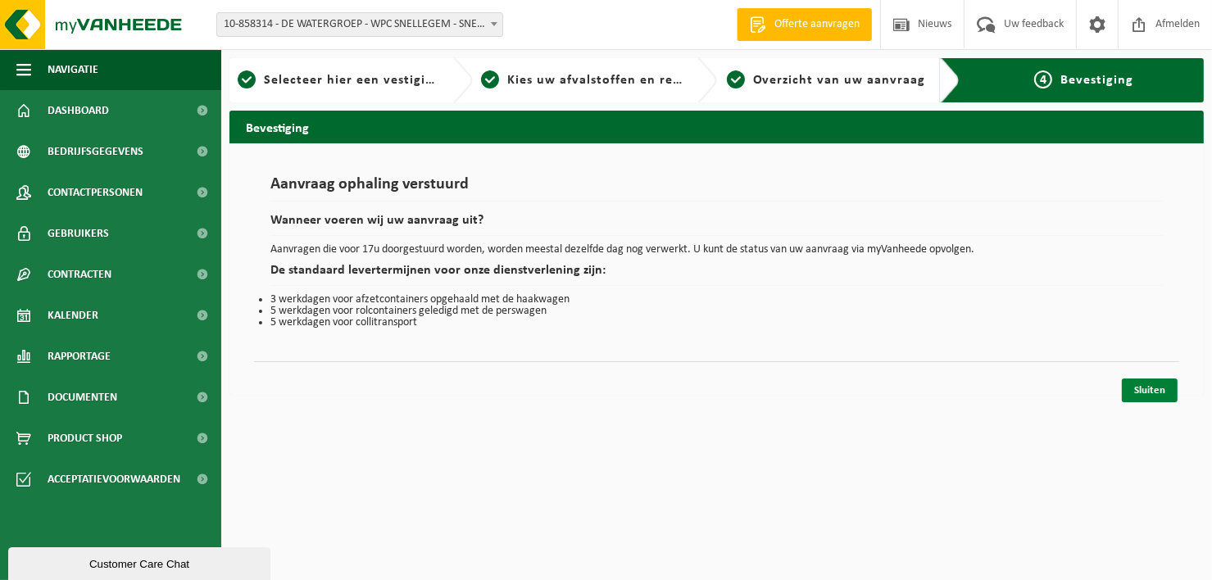
click at [1163, 394] on link "Sluiten" at bounding box center [1150, 391] width 56 height 24
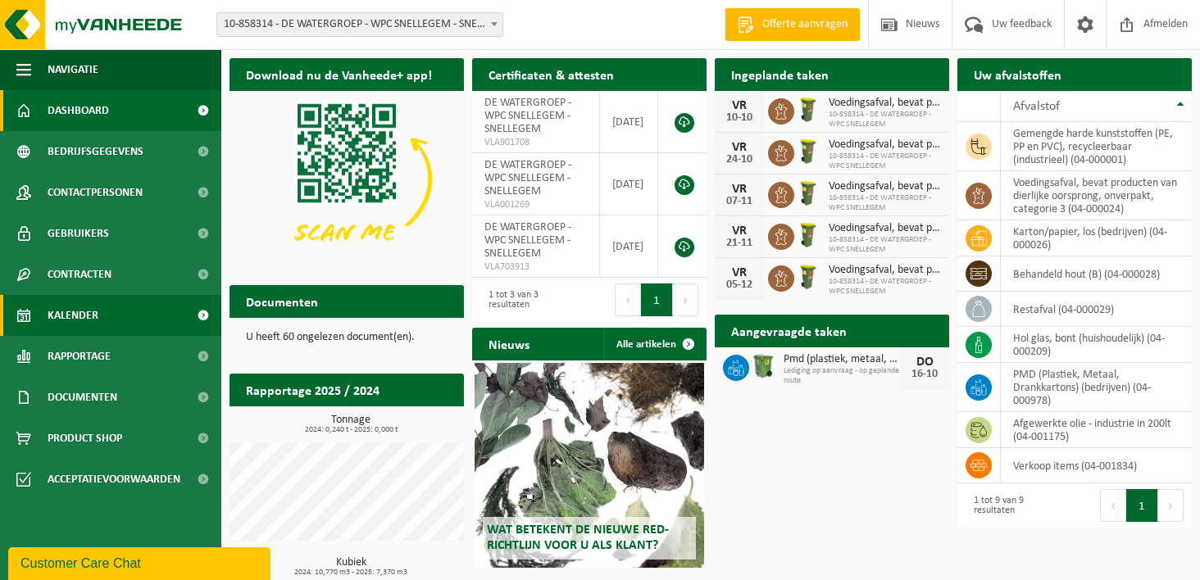
click at [44, 311] on link "Kalender" at bounding box center [110, 315] width 221 height 41
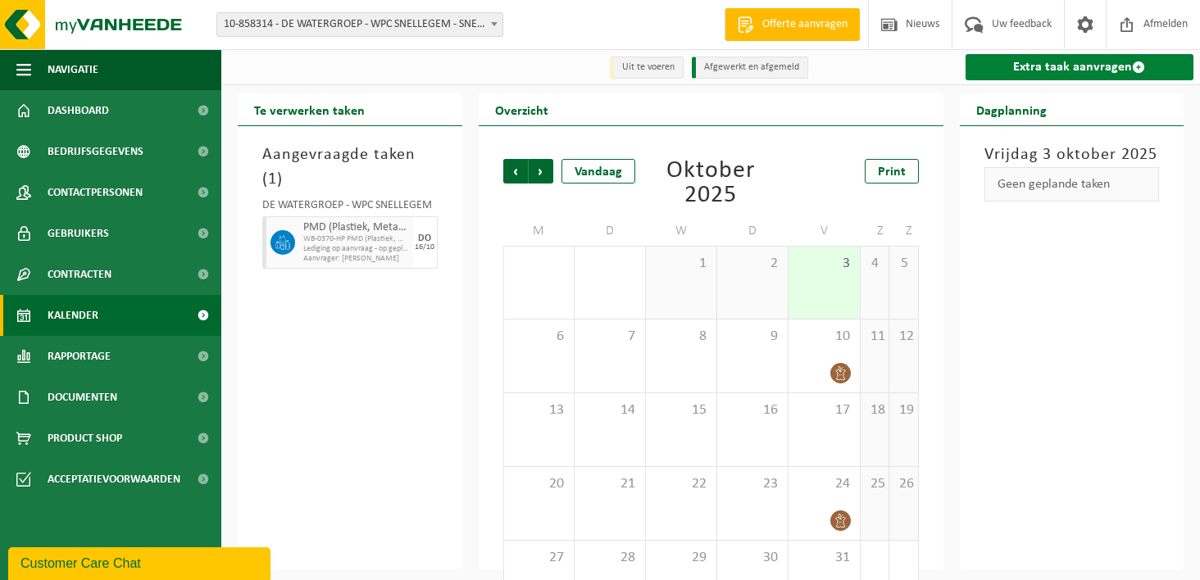
click at [1033, 67] on link "Extra taak aanvragen" at bounding box center [1079, 67] width 229 height 26
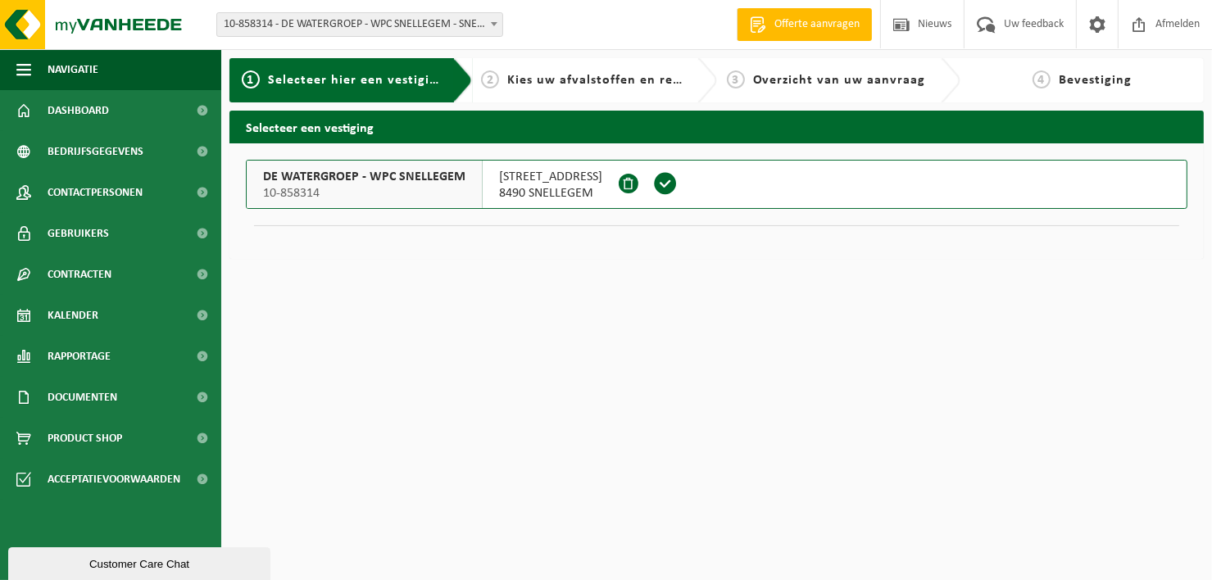
click at [674, 185] on span at bounding box center [665, 183] width 25 height 25
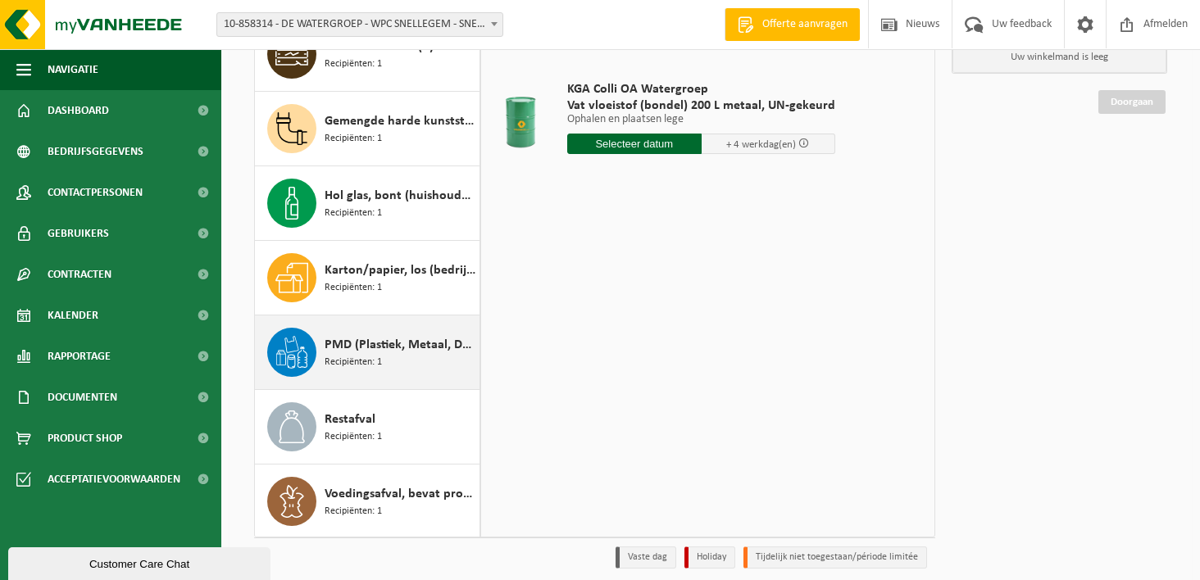
scroll to position [164, 0]
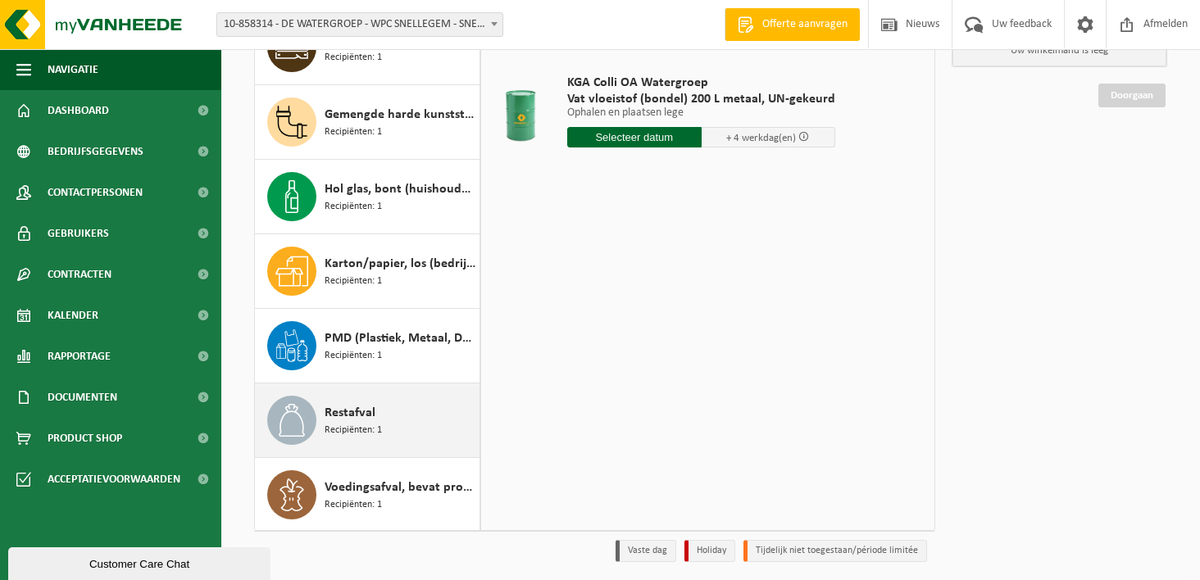
click at [325, 423] on span "Recipiënten: 1" at bounding box center [353, 431] width 57 height 16
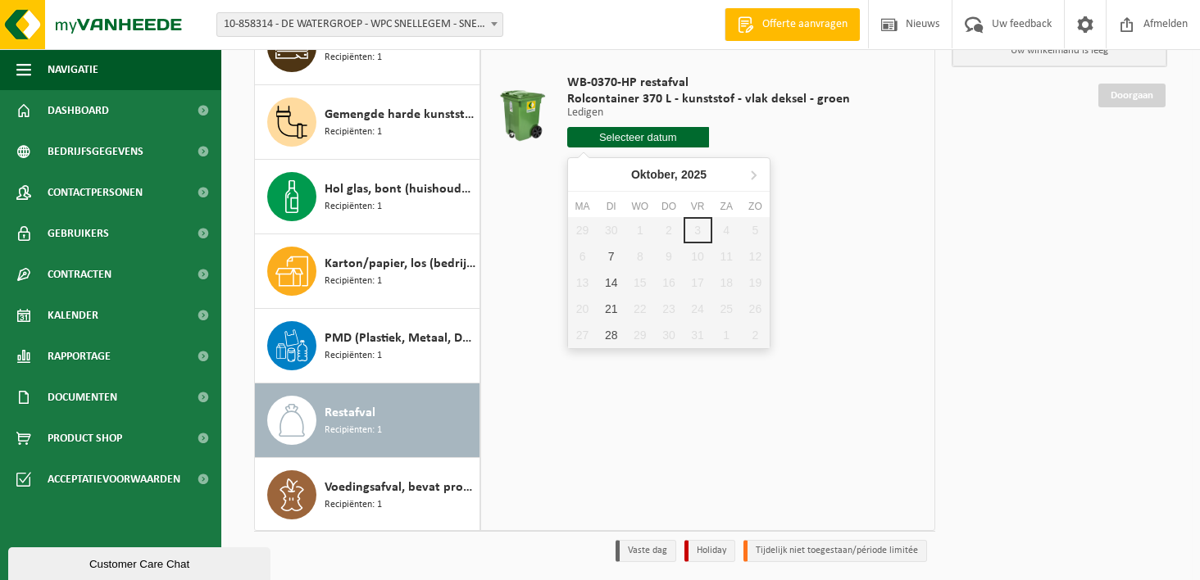
click at [620, 137] on input "text" at bounding box center [638, 137] width 142 height 20
click at [611, 255] on div "7" at bounding box center [611, 256] width 29 height 26
type input "Van 2025-10-07"
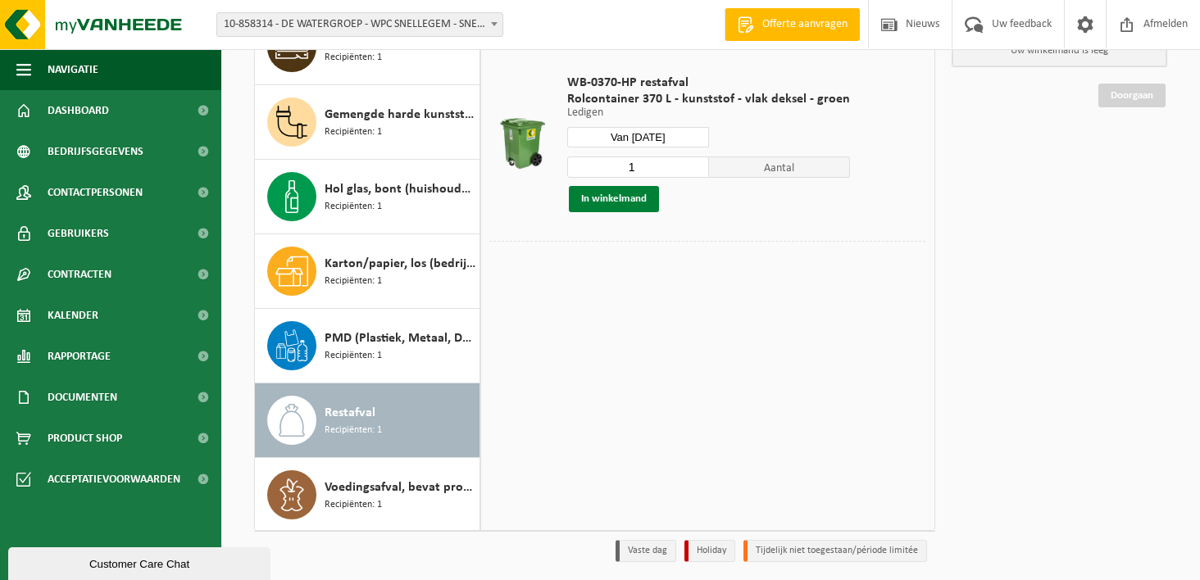
click at [614, 202] on button "In winkelmand" at bounding box center [614, 199] width 90 height 26
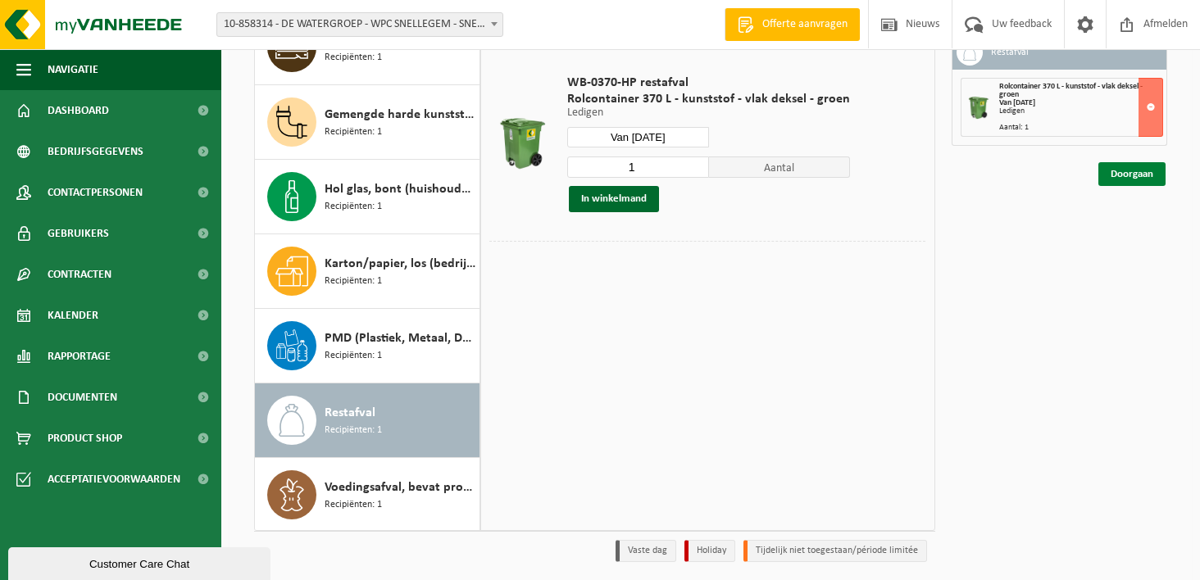
click at [1150, 174] on link "Doorgaan" at bounding box center [1131, 174] width 67 height 24
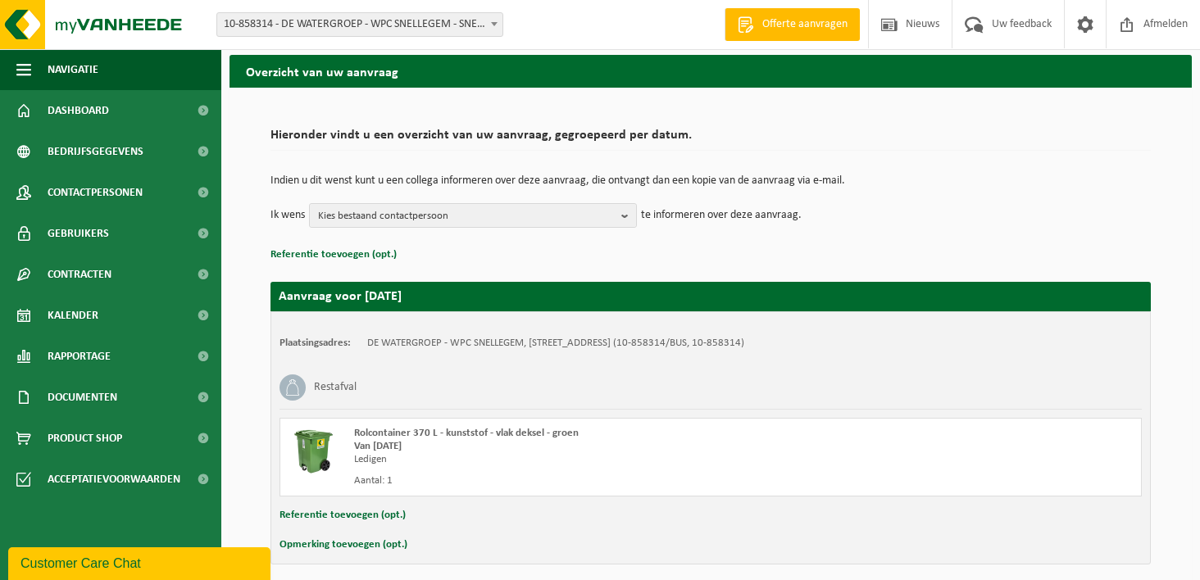
scroll to position [121, 0]
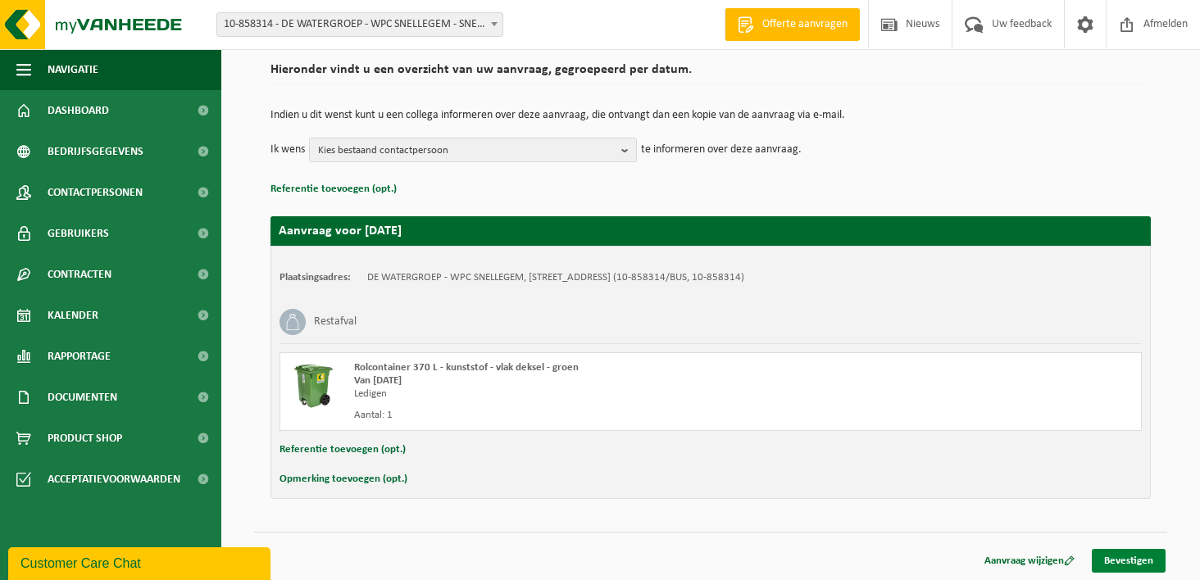
click at [1129, 560] on link "Bevestigen" at bounding box center [1129, 561] width 74 height 24
